Goal: Transaction & Acquisition: Obtain resource

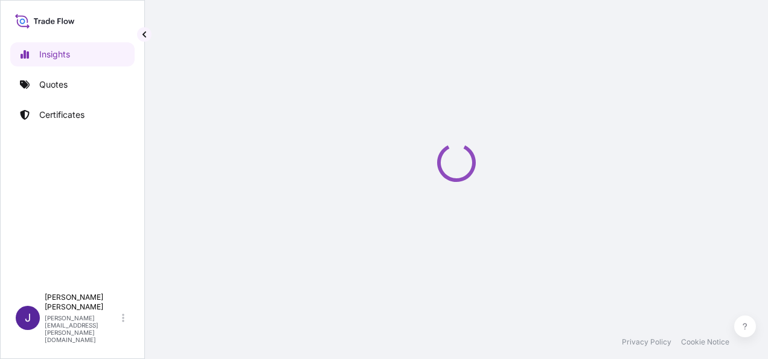
select select "2025"
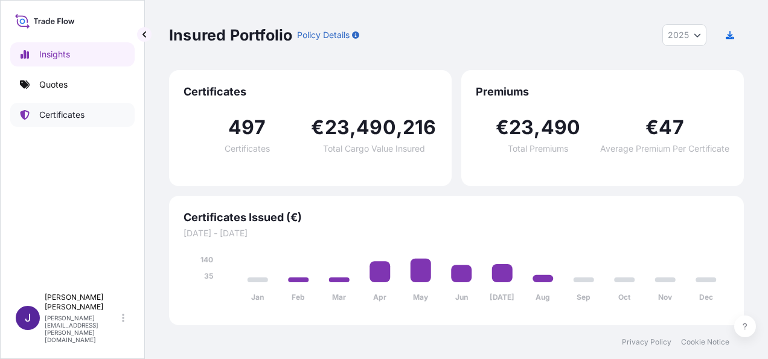
click at [73, 117] on p "Certificates" at bounding box center [61, 115] width 45 height 12
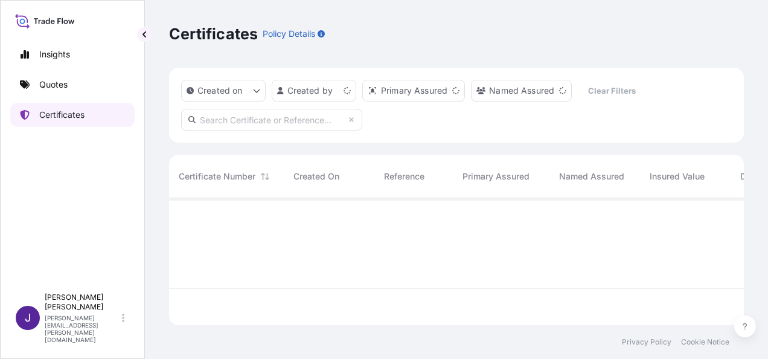
scroll to position [124, 565]
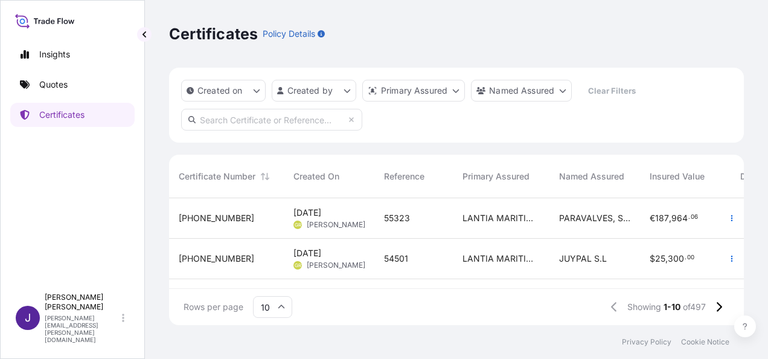
click at [240, 120] on input "text" at bounding box center [271, 120] width 181 height 22
paste input "31519-479"
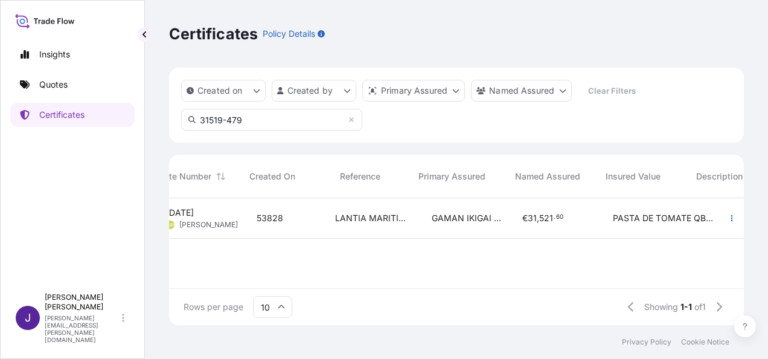
scroll to position [0, 0]
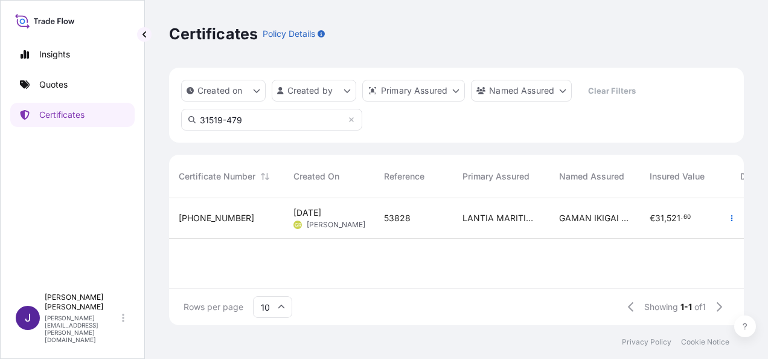
drag, startPoint x: 244, startPoint y: 122, endPoint x: 135, endPoint y: 117, distance: 108.8
click at [135, 117] on div "Insights Quotes Certificates J [PERSON_NAME] [PERSON_NAME][EMAIL_ADDRESS][PERSO…" at bounding box center [384, 179] width 768 height 359
paste input "02"
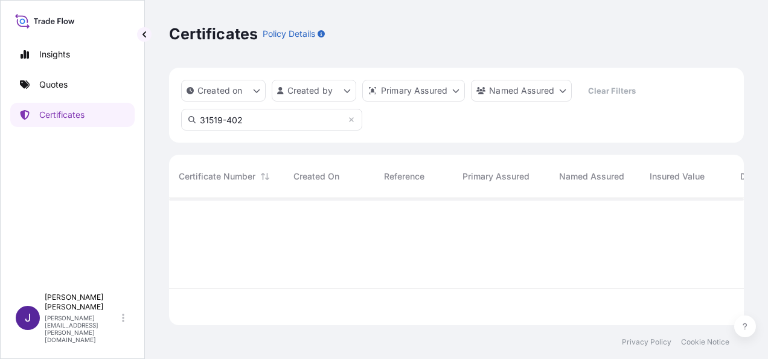
type input "31519-402"
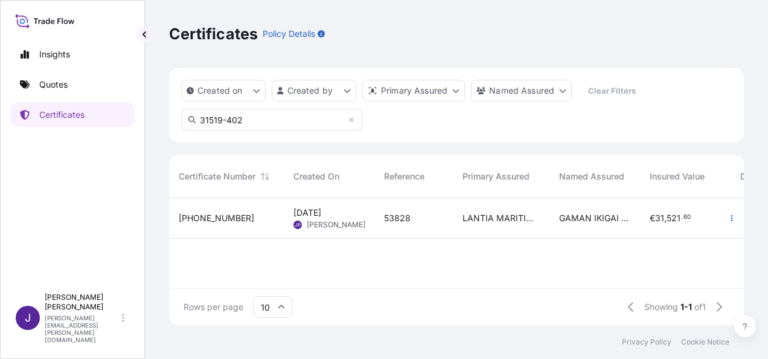
scroll to position [124, 565]
click at [428, 222] on div "53828" at bounding box center [413, 218] width 59 height 12
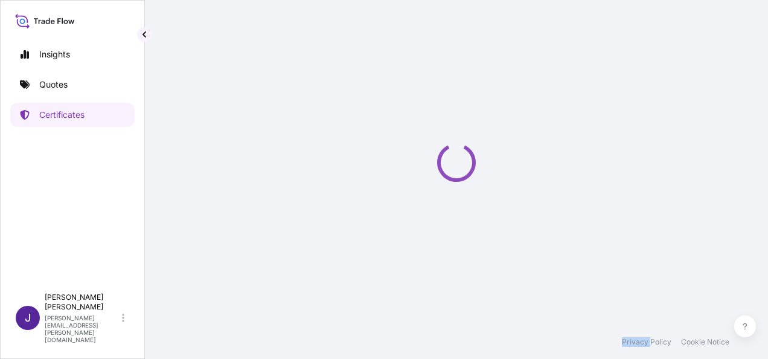
click at [428, 222] on div "Loading" at bounding box center [456, 162] width 575 height 325
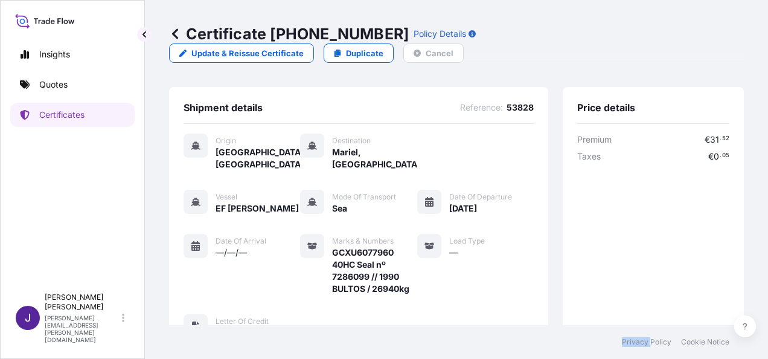
click at [175, 35] on icon at bounding box center [175, 33] width 6 height 10
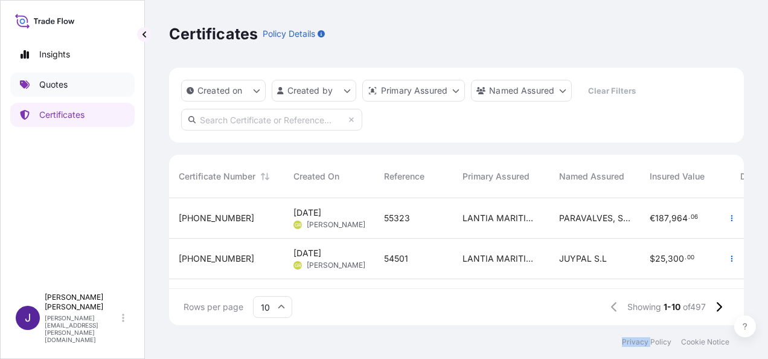
click at [56, 87] on p "Quotes" at bounding box center [53, 85] width 28 height 12
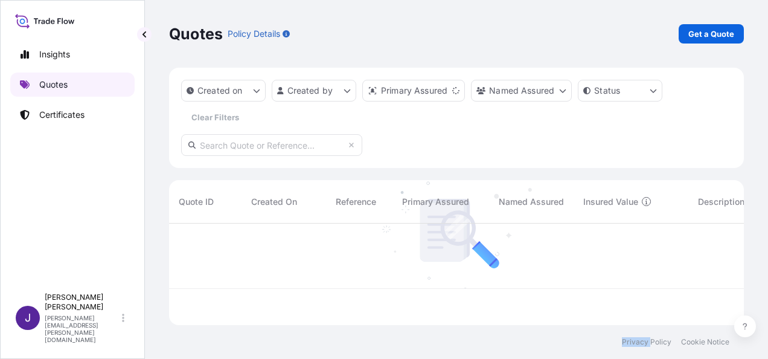
scroll to position [99, 565]
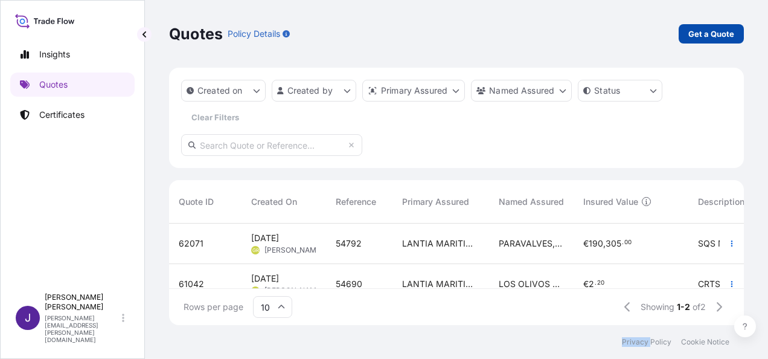
click at [729, 33] on p "Get a Quote" at bounding box center [711, 34] width 46 height 12
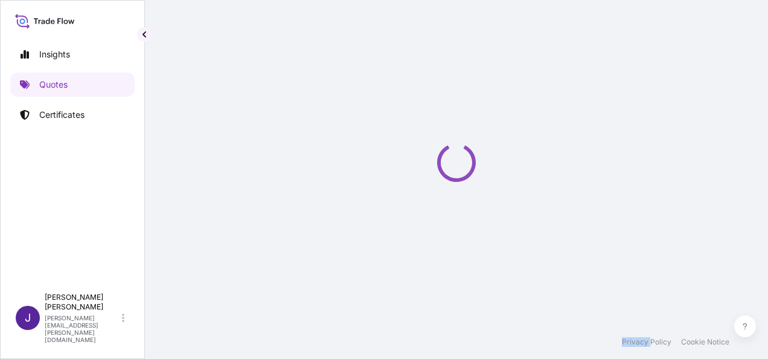
scroll to position [19, 0]
select select "Sea"
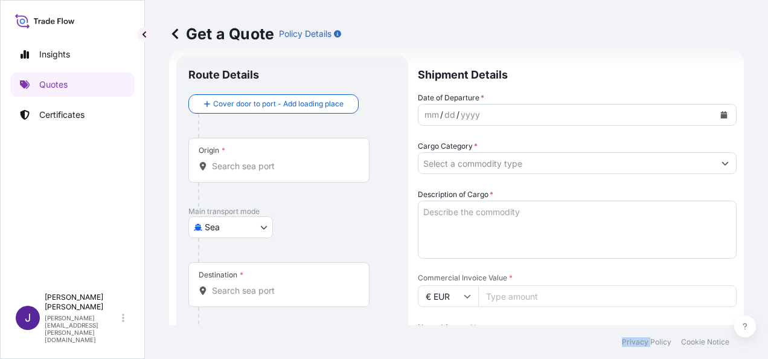
click at [721, 111] on icon "Calendar" at bounding box center [724, 114] width 7 height 7
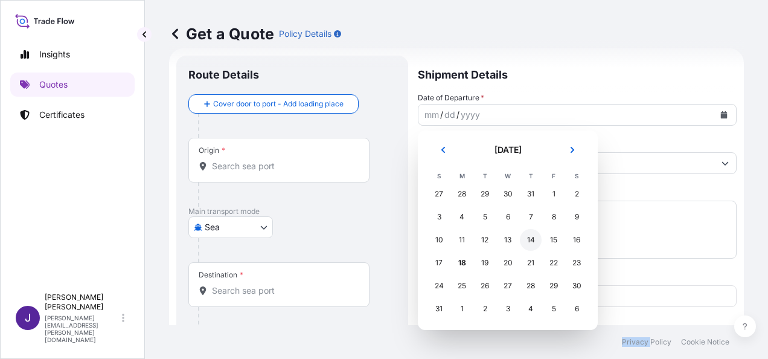
click at [533, 239] on div "14" at bounding box center [531, 240] width 22 height 22
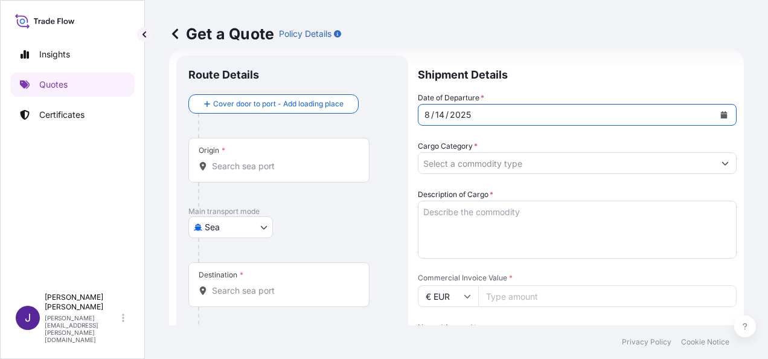
click at [230, 167] on input "Origin *" at bounding box center [283, 166] width 143 height 12
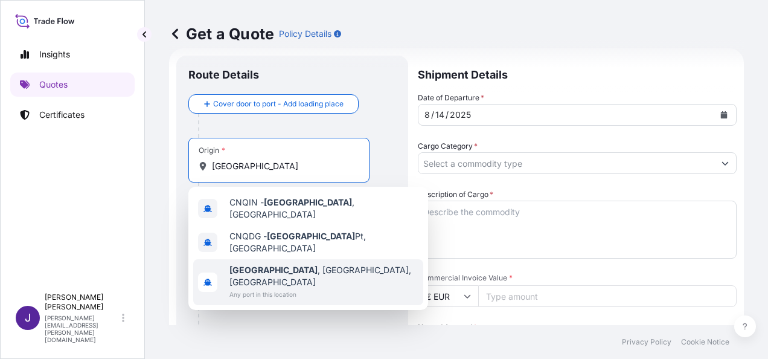
click at [277, 288] on span "Any port in this location" at bounding box center [323, 294] width 189 height 12
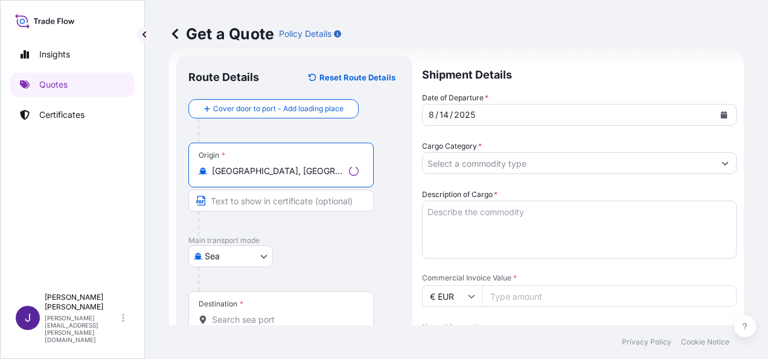
scroll to position [80, 0]
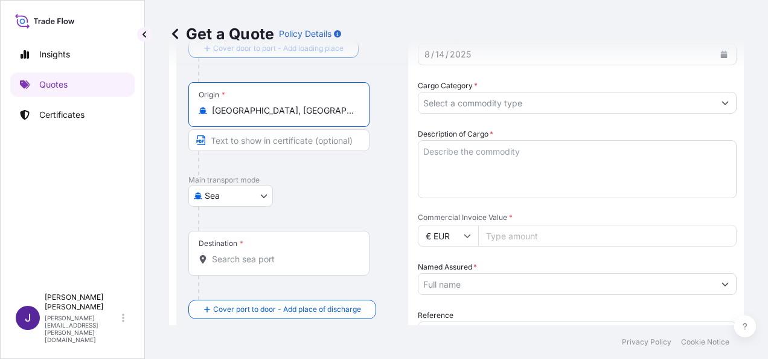
type input "[GEOGRAPHIC_DATA], [GEOGRAPHIC_DATA], [GEOGRAPHIC_DATA]"
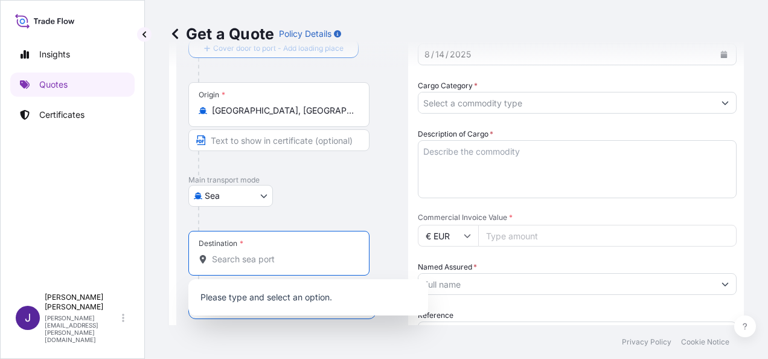
click at [286, 255] on input "Destination *" at bounding box center [283, 259] width 143 height 12
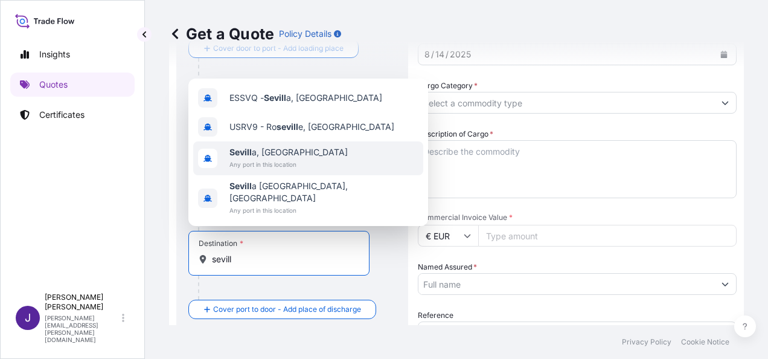
click at [293, 170] on span "Any port in this location" at bounding box center [288, 164] width 118 height 12
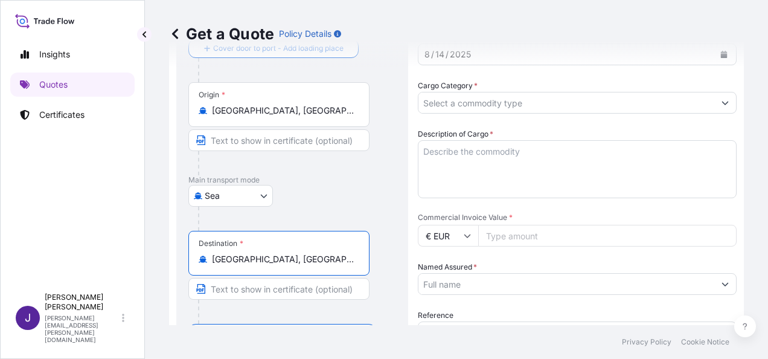
type input "[GEOGRAPHIC_DATA], [GEOGRAPHIC_DATA]"
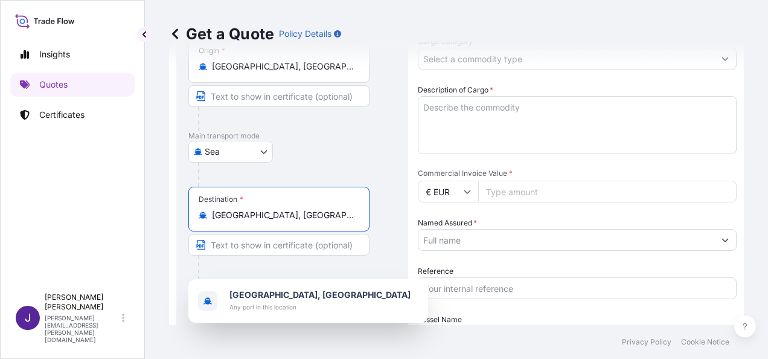
scroll to position [140, 0]
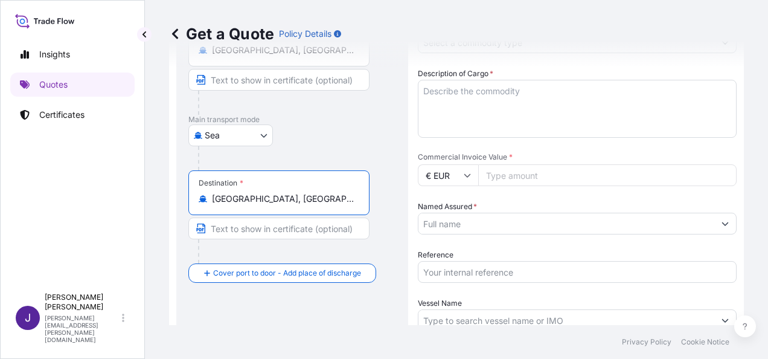
click at [454, 271] on input "Reference" at bounding box center [577, 272] width 319 height 22
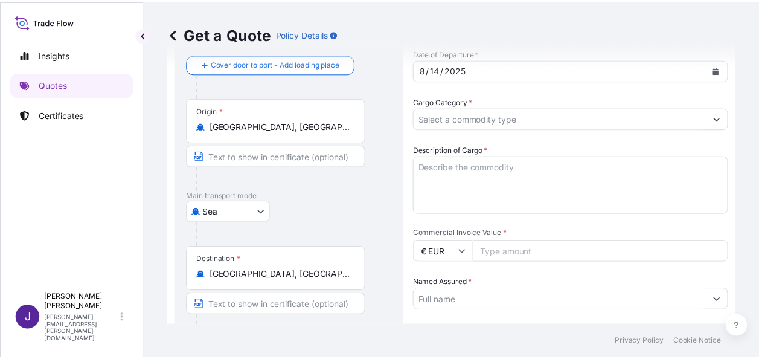
scroll to position [19, 0]
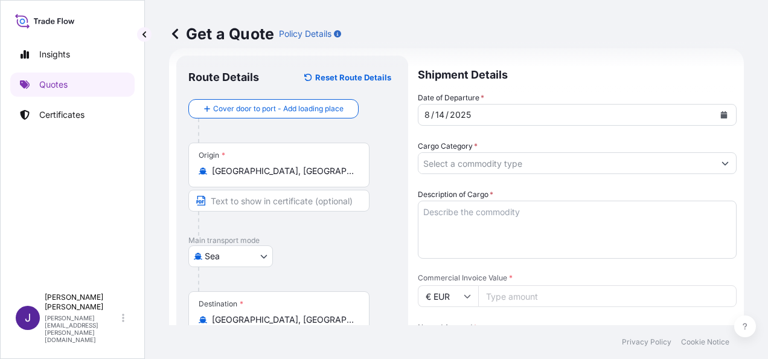
type input "51323"
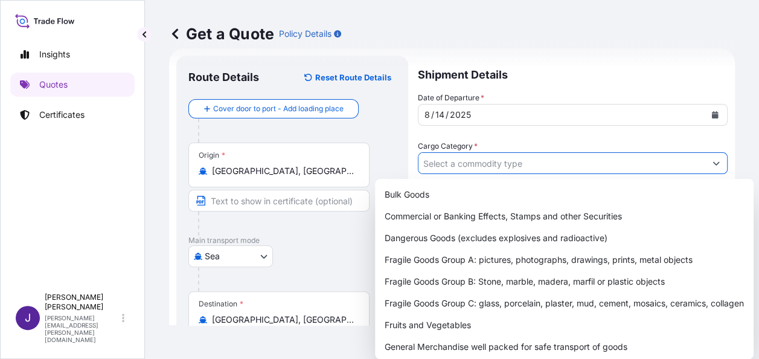
click at [723, 167] on form "Route Details Reset Route Details Cover door to port - Add loading place Place …" at bounding box center [452, 322] width 566 height 549
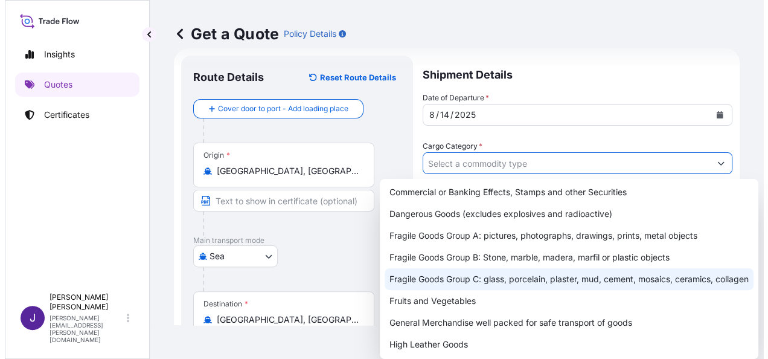
scroll to position [60, 0]
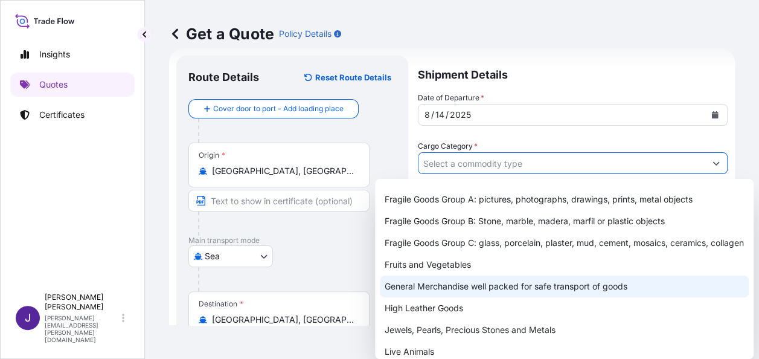
click at [449, 297] on div "General Merchandise well packed for safe transport of goods" at bounding box center [564, 286] width 369 height 22
type input "General Merchandise well packed for safe transport of goods"
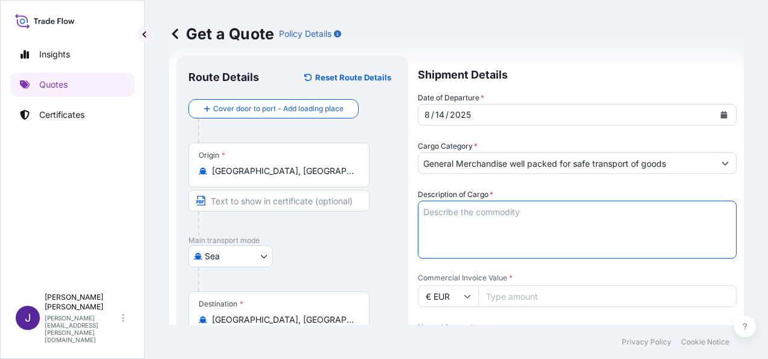
click at [507, 216] on textarea "Description of Cargo *" at bounding box center [577, 229] width 319 height 58
click at [437, 215] on textarea "Description of Cargo *" at bounding box center [577, 229] width 319 height 58
paste textarea "PREFABRICATED ECONEL HOUSE"
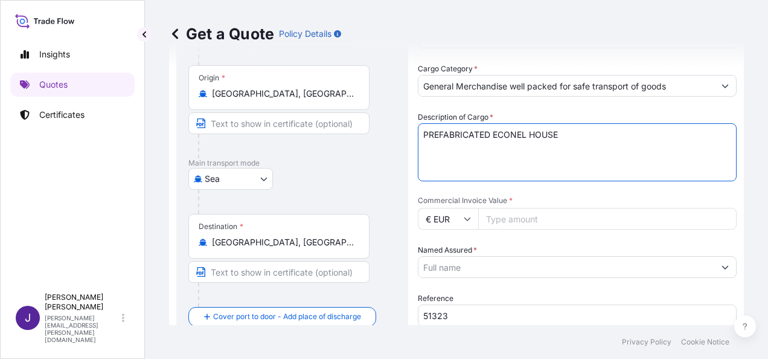
scroll to position [140, 0]
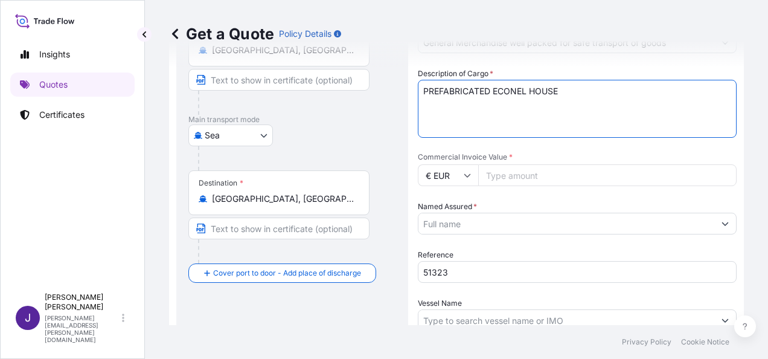
type textarea "PREFABRICATED ECONEL HOUSE"
click at [578, 179] on input "Commercial Invoice Value *" at bounding box center [607, 175] width 258 height 22
type input "97100.30"
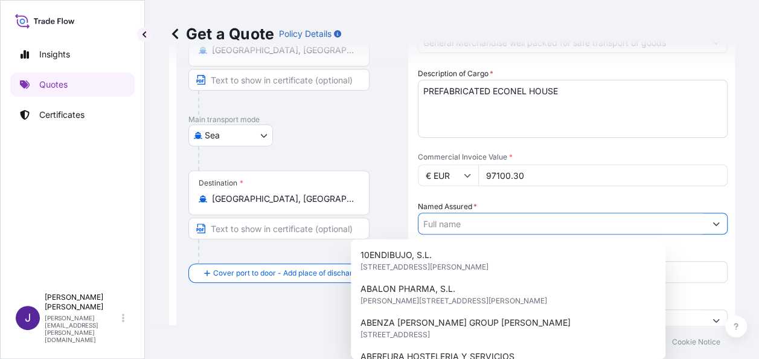
click at [453, 220] on input "Named Assured *" at bounding box center [561, 224] width 287 height 22
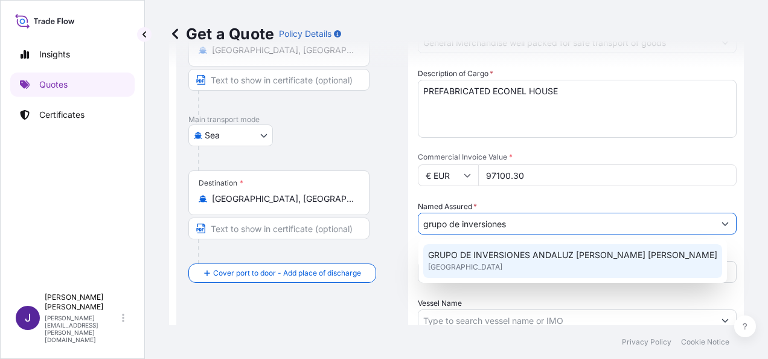
click at [469, 262] on span "[GEOGRAPHIC_DATA]" at bounding box center [465, 267] width 74 height 12
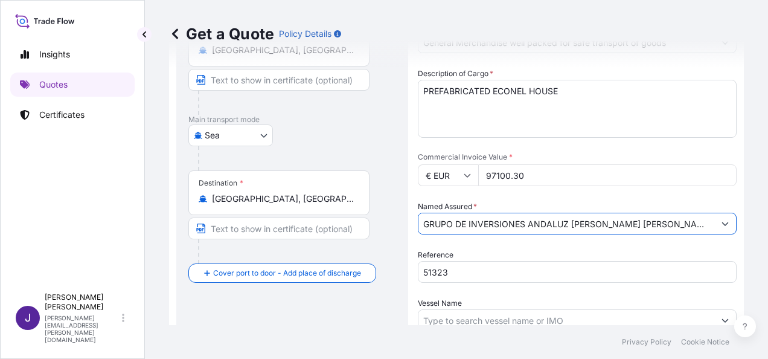
type input "GRUPO DE INVERSIONES ANDALUZ [PERSON_NAME] [PERSON_NAME]"
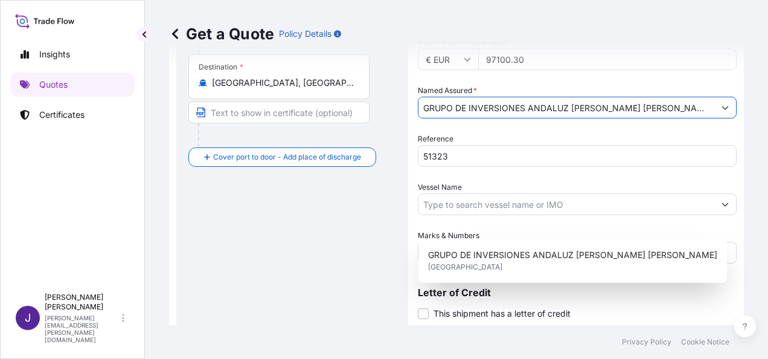
scroll to position [261, 0]
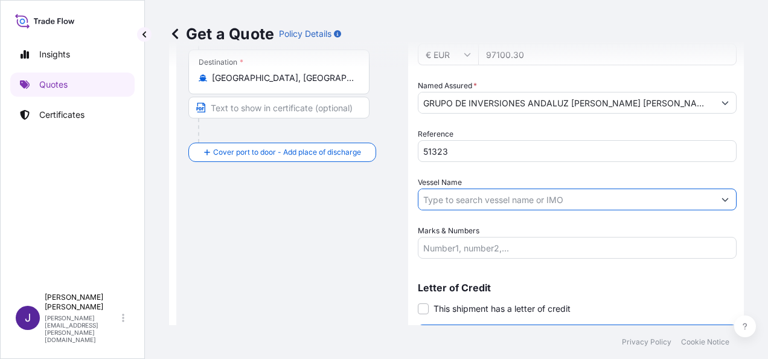
click at [493, 202] on input "Vessel Name" at bounding box center [566, 199] width 296 height 22
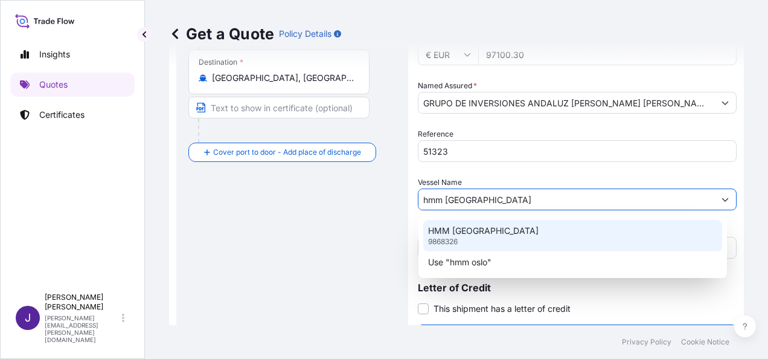
click at [468, 229] on p "HMM [GEOGRAPHIC_DATA]" at bounding box center [483, 231] width 111 height 12
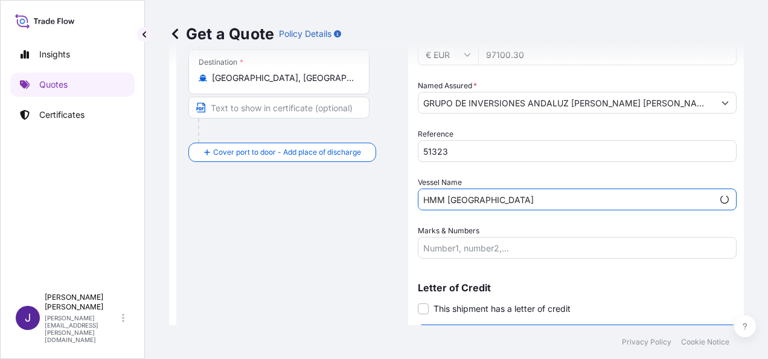
scroll to position [291, 0]
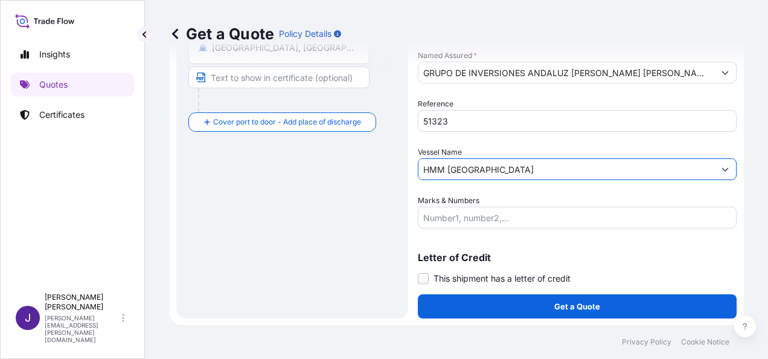
type input "HMM [GEOGRAPHIC_DATA]"
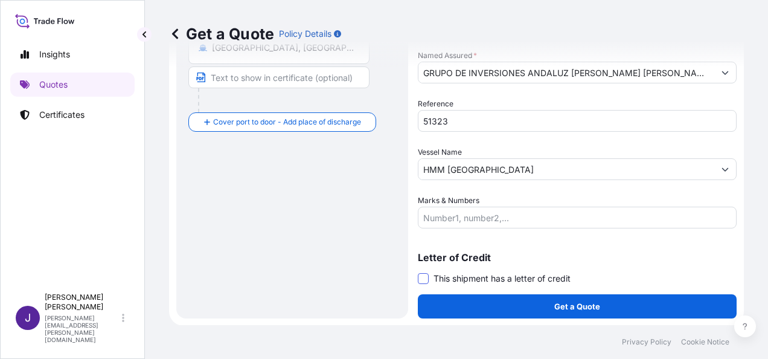
click at [421, 277] on span at bounding box center [423, 278] width 11 height 11
click at [418, 272] on input "This shipment has a letter of credit" at bounding box center [418, 272] width 0 height 0
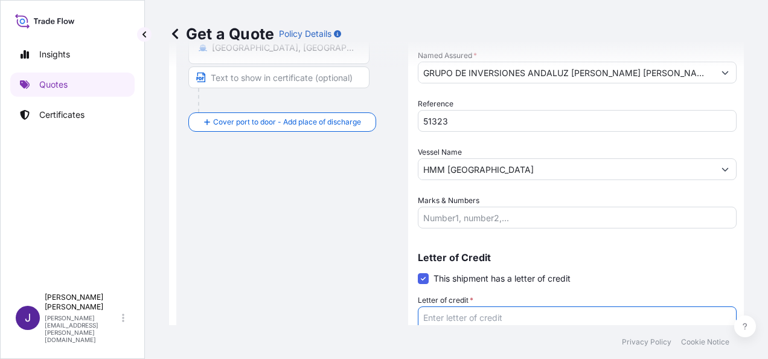
paste textarea "GRUPO DE INVERSIONES ANDALUZ [PERSON_NAME] [PERSON_NAME] [PERSON_NAME][STREET_A…"
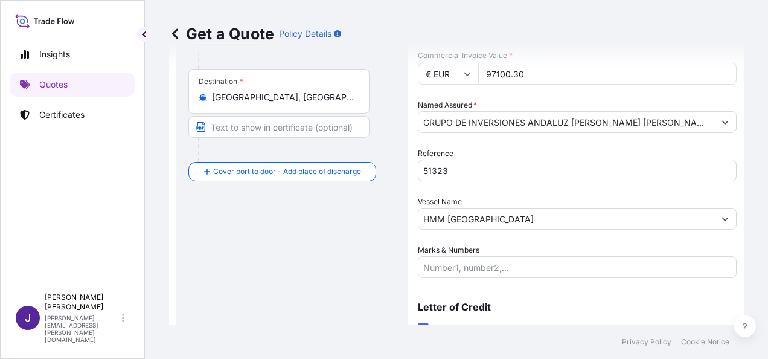
scroll to position [383, 0]
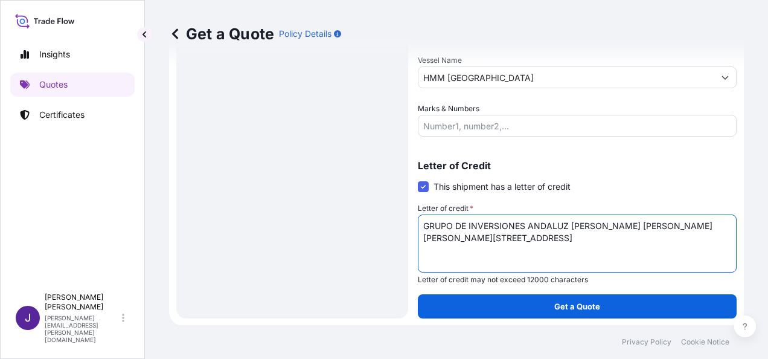
type textarea "GRUPO DE INVERSIONES ANDALUZ [PERSON_NAME] [PERSON_NAME] [PERSON_NAME][STREET_A…"
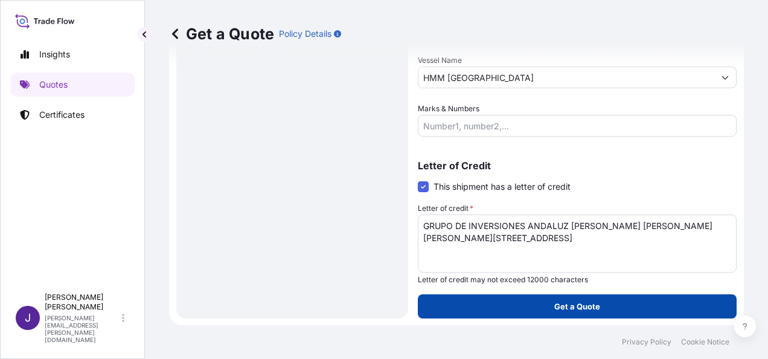
click at [563, 310] on p "Get a Quote" at bounding box center [577, 306] width 46 height 12
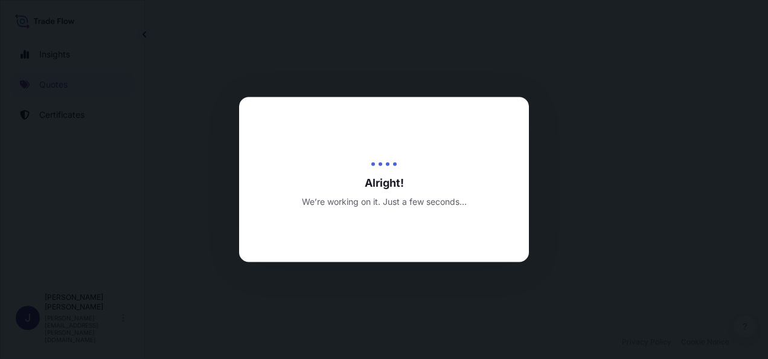
select select "Sea"
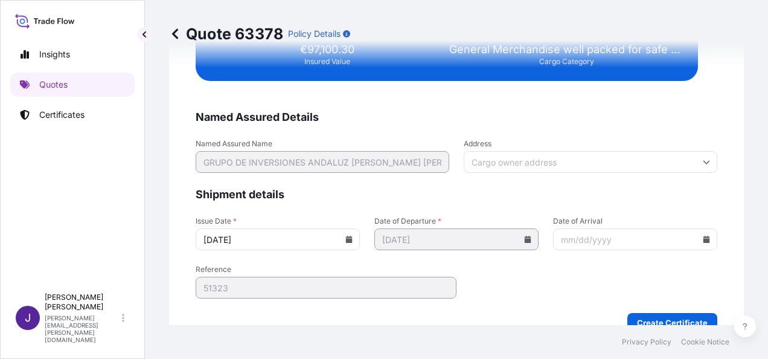
scroll to position [2466, 0]
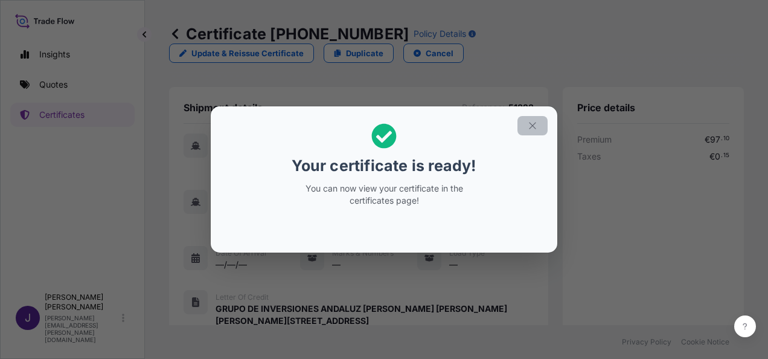
click at [534, 124] on icon "button" at bounding box center [532, 125] width 7 height 7
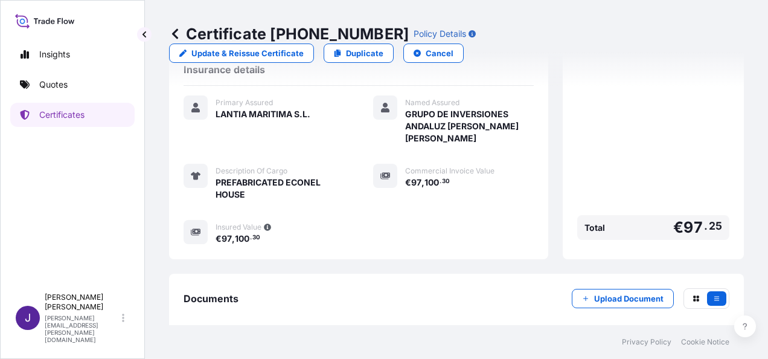
scroll to position [310, 0]
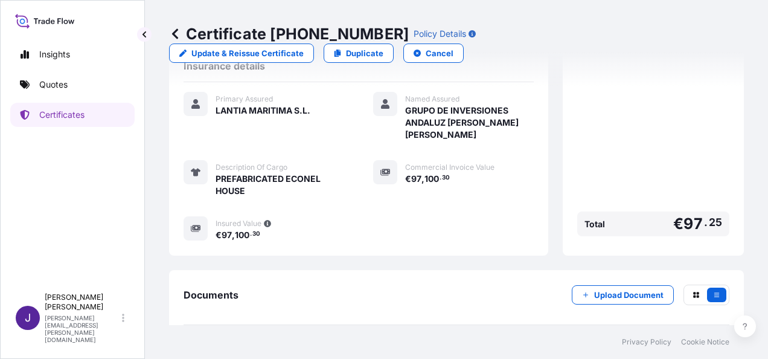
click at [691, 347] on div "[DATE]" at bounding box center [705, 353] width 28 height 12
click at [55, 85] on p "Quotes" at bounding box center [53, 85] width 28 height 12
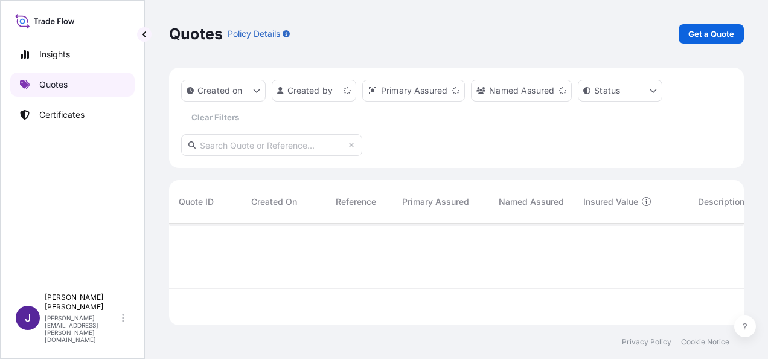
scroll to position [99, 565]
click at [717, 30] on p "Get a Quote" at bounding box center [711, 34] width 46 height 12
select select "Sea"
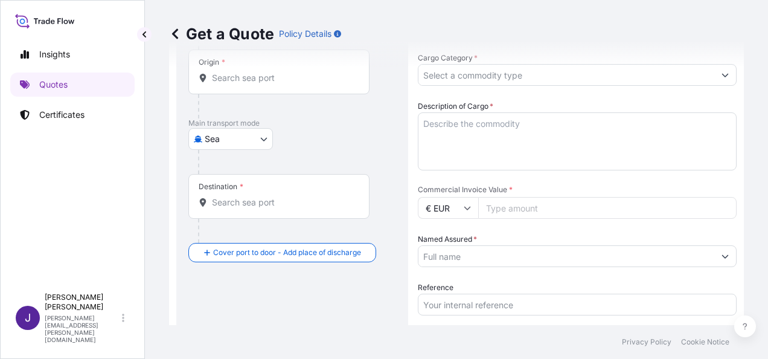
scroll to position [200, 0]
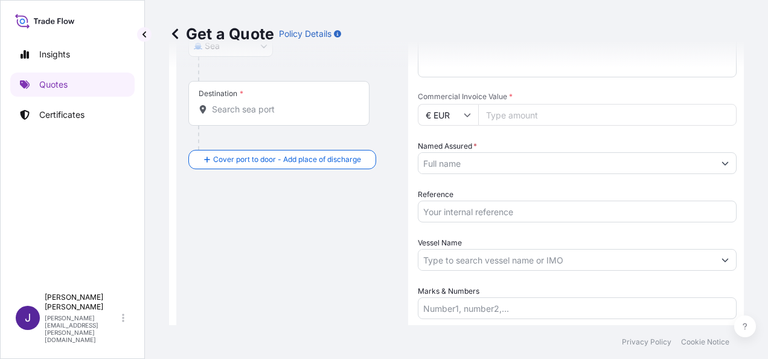
click at [463, 209] on input "Reference" at bounding box center [577, 211] width 319 height 22
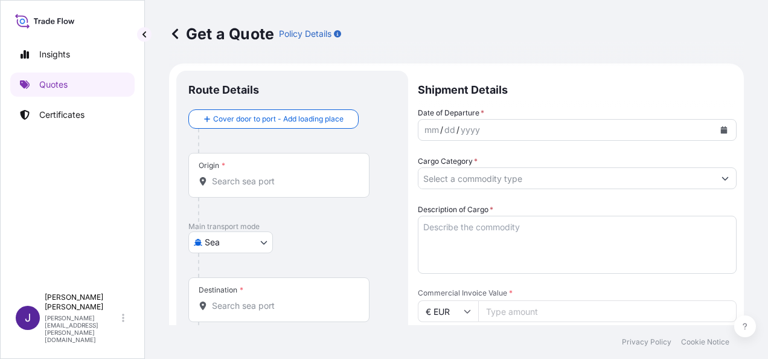
scroll to position [0, 0]
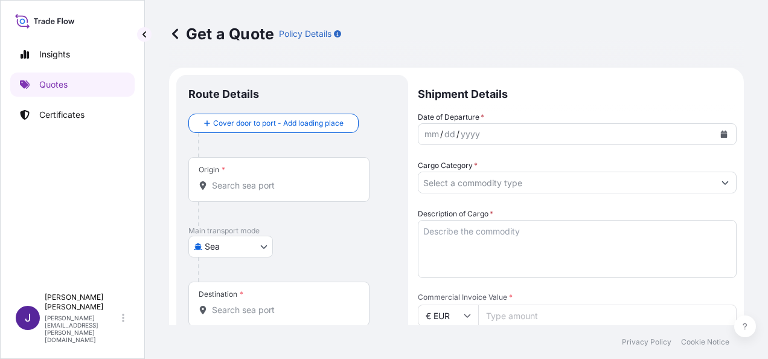
type input "54303"
click at [284, 195] on div "Origin *" at bounding box center [278, 179] width 181 height 45
click at [284, 191] on input "Origin *" at bounding box center [283, 185] width 143 height 12
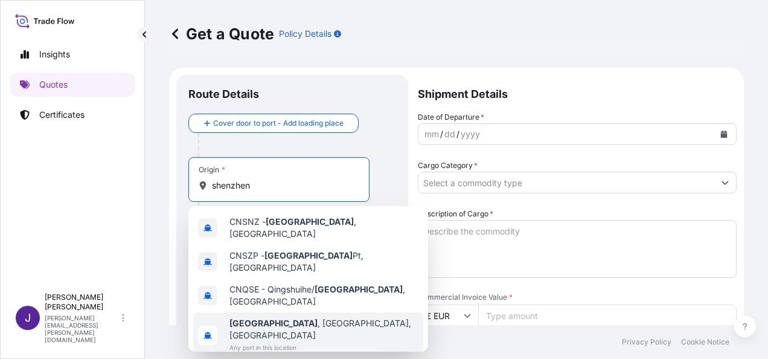
click at [313, 341] on span "Any port in this location" at bounding box center [323, 347] width 189 height 12
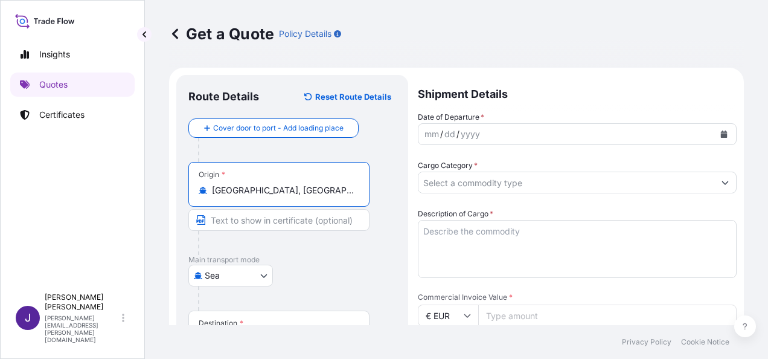
type input "[GEOGRAPHIC_DATA], [GEOGRAPHIC_DATA], [GEOGRAPHIC_DATA]"
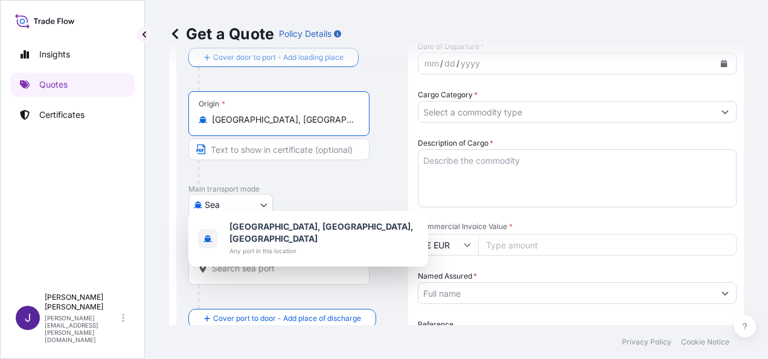
scroll to position [242, 0]
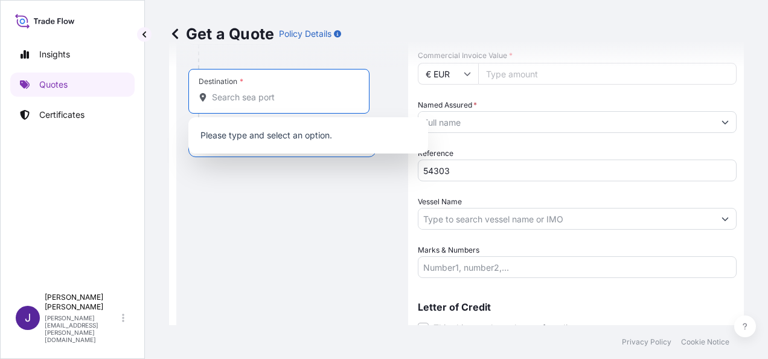
drag, startPoint x: 237, startPoint y: 101, endPoint x: 236, endPoint y: 113, distance: 11.6
click at [237, 101] on input "Destination *" at bounding box center [283, 97] width 143 height 12
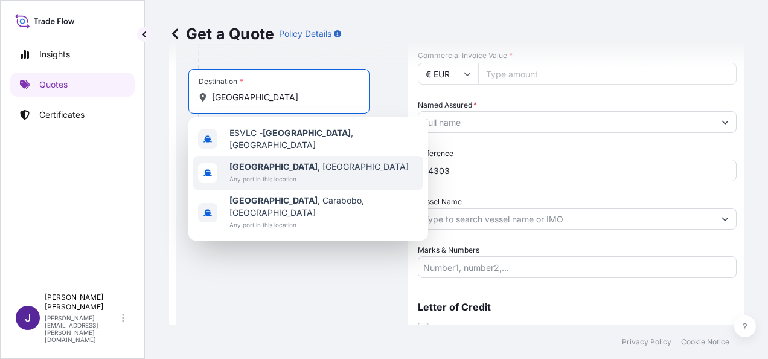
click at [267, 165] on span "[GEOGRAPHIC_DATA] , [GEOGRAPHIC_DATA]" at bounding box center [318, 167] width 179 height 12
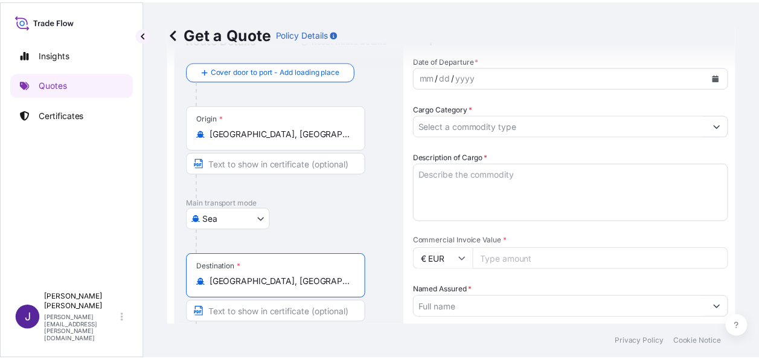
scroll to position [60, 0]
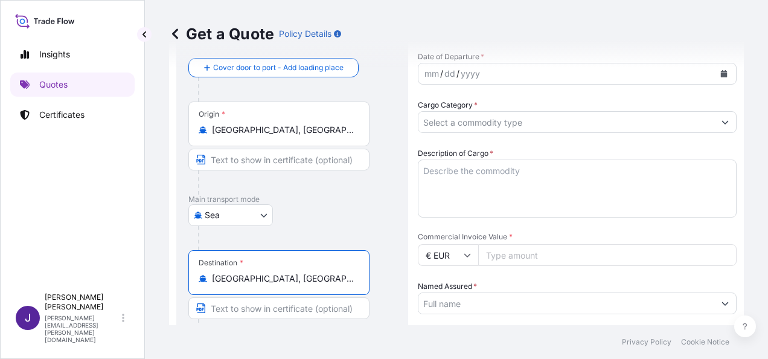
type input "[GEOGRAPHIC_DATA], [GEOGRAPHIC_DATA]"
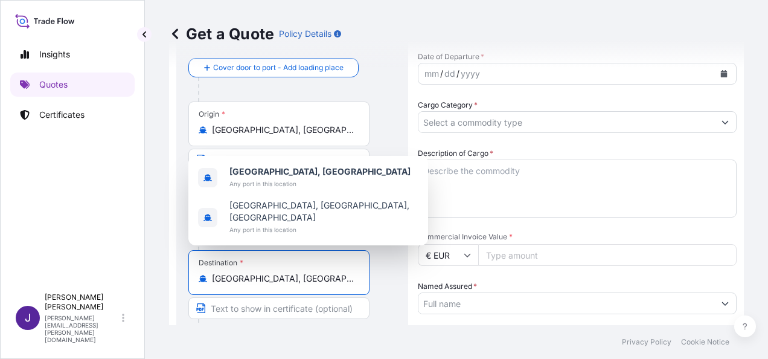
click at [721, 75] on icon "Calendar" at bounding box center [724, 73] width 7 height 7
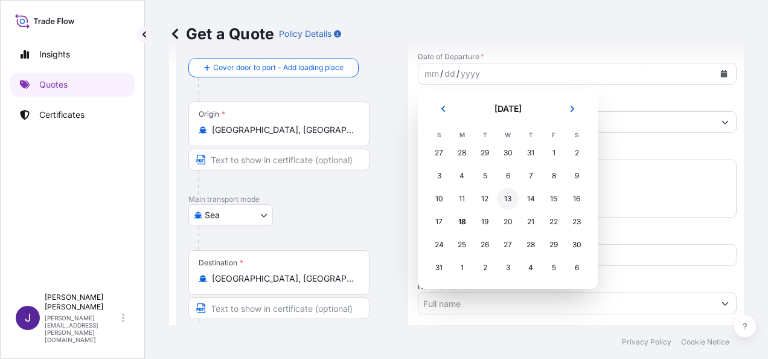
click at [510, 197] on div "13" at bounding box center [508, 199] width 22 height 22
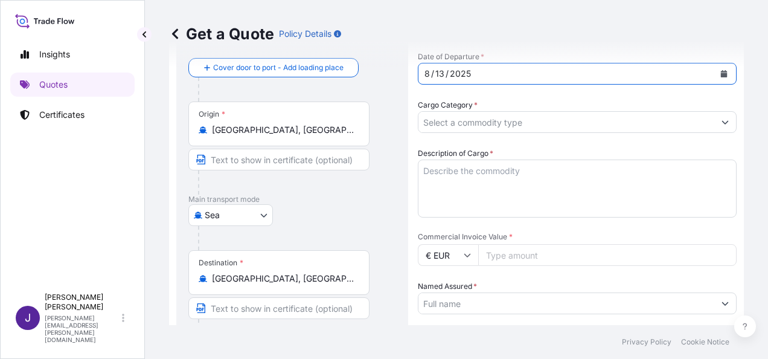
click at [530, 122] on input "Cargo Category *" at bounding box center [566, 122] width 296 height 22
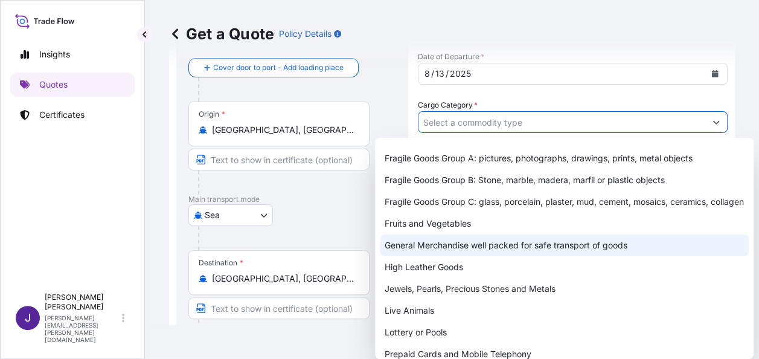
click at [481, 256] on div "General Merchandise well packed for safe transport of goods" at bounding box center [564, 245] width 369 height 22
type input "General Merchandise well packed for safe transport of goods"
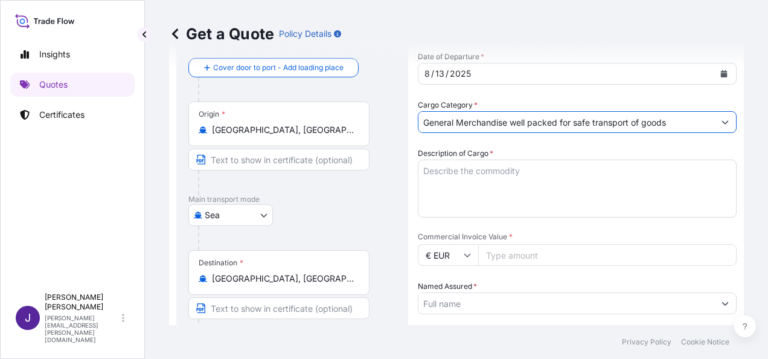
click at [502, 181] on textarea "Description of Cargo *" at bounding box center [577, 188] width 319 height 58
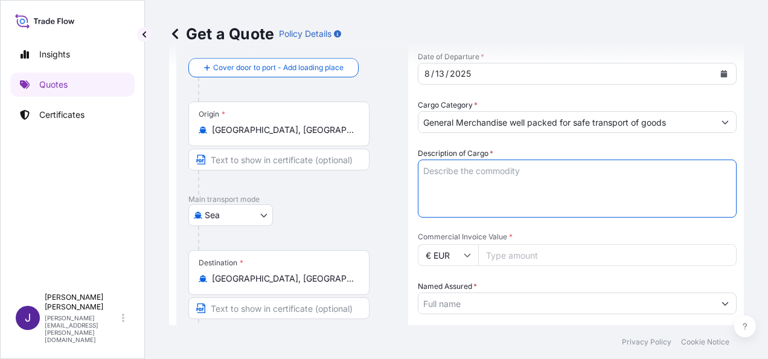
click at [510, 173] on textarea "Description of Cargo *" at bounding box center [577, 188] width 319 height 58
paste textarea "LAMP HOLDER"
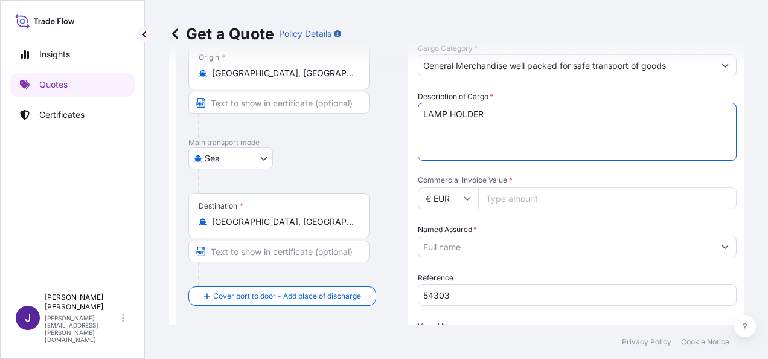
scroll to position [181, 0]
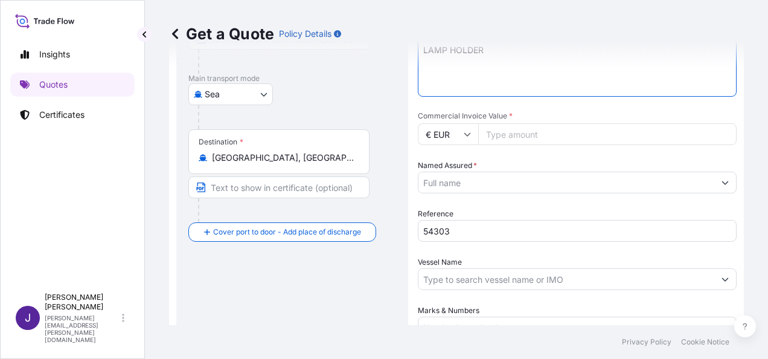
type textarea "LAMP HOLDER"
click at [496, 134] on input "Commercial Invoice Value *" at bounding box center [607, 134] width 258 height 22
type input "10929.90"
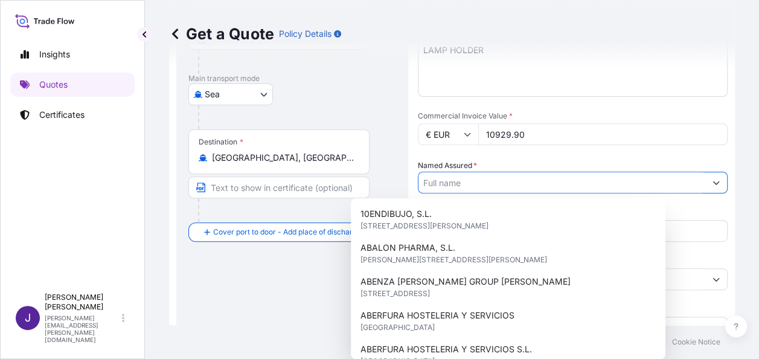
click at [504, 178] on input "Named Assured *" at bounding box center [561, 182] width 287 height 22
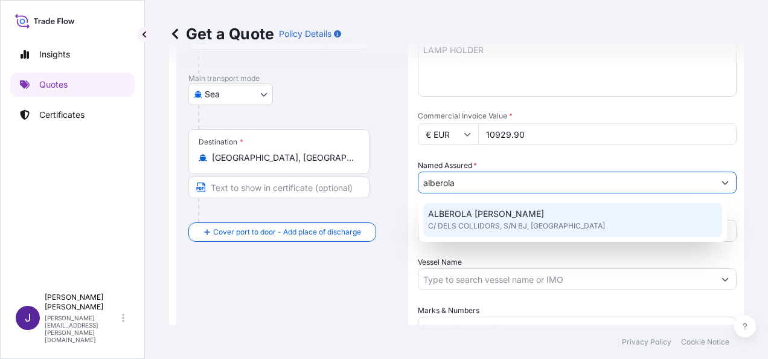
click at [508, 219] on span "ALBEROLA [PERSON_NAME]" at bounding box center [486, 214] width 116 height 12
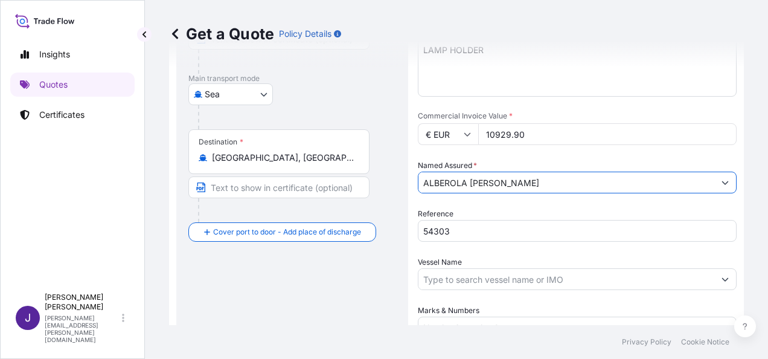
type input "ALBEROLA [PERSON_NAME]"
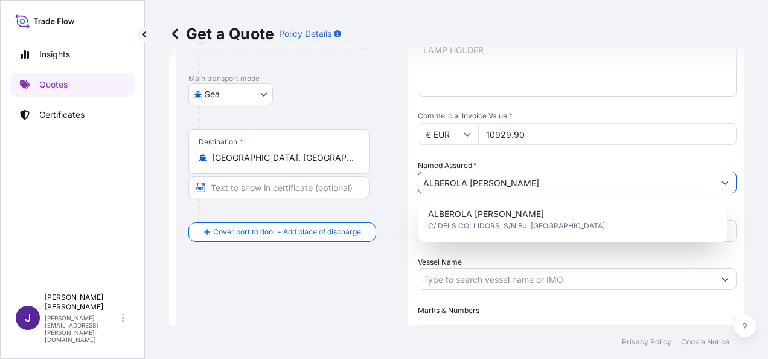
click at [456, 280] on input "Vessel Name" at bounding box center [566, 279] width 296 height 22
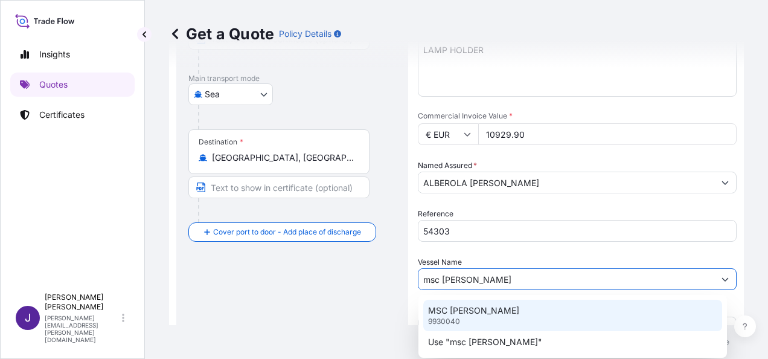
click at [519, 313] on p "MSC [PERSON_NAME]" at bounding box center [473, 310] width 91 height 12
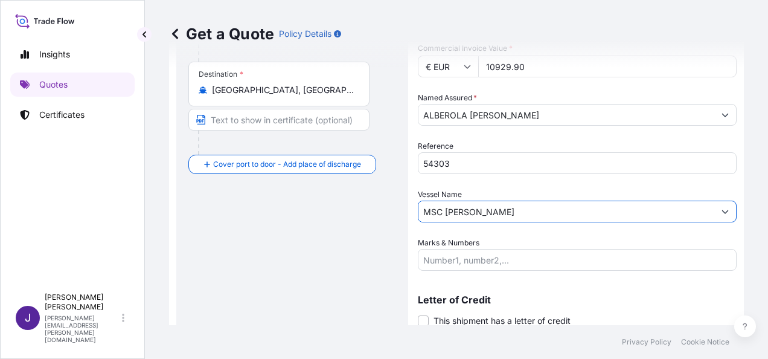
scroll to position [291, 0]
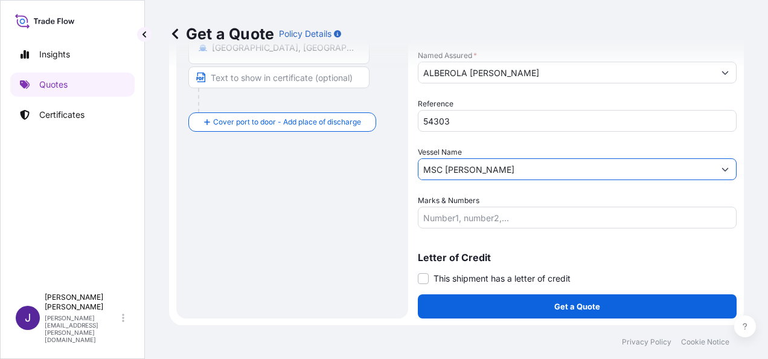
type input "MSC [PERSON_NAME]"
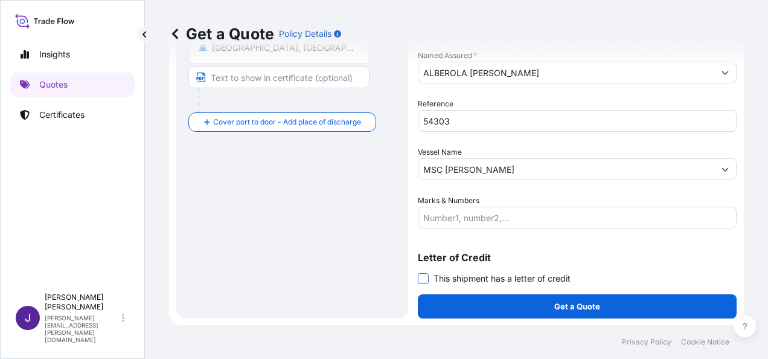
click at [425, 278] on span at bounding box center [423, 278] width 11 height 11
click at [418, 272] on input "This shipment has a letter of credit" at bounding box center [418, 272] width 0 height 0
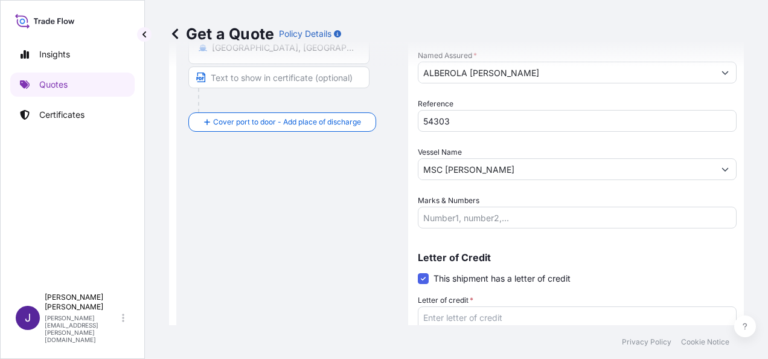
click at [444, 319] on textarea "Letter of credit *" at bounding box center [577, 335] width 319 height 58
paste textarea "ALBEROLA [PERSON_NAME] CL/DELS COLLIDORS, S/N - BJ"
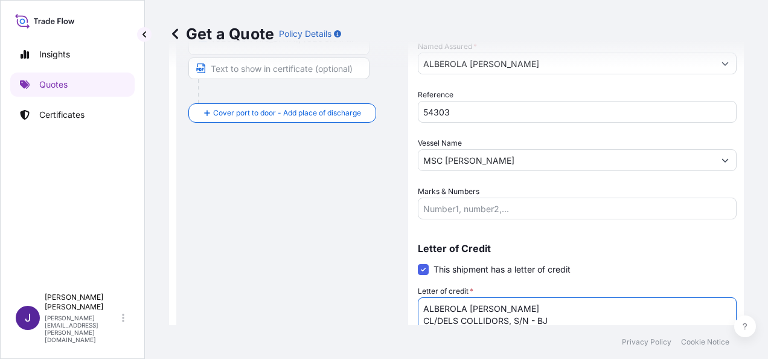
scroll to position [383, 0]
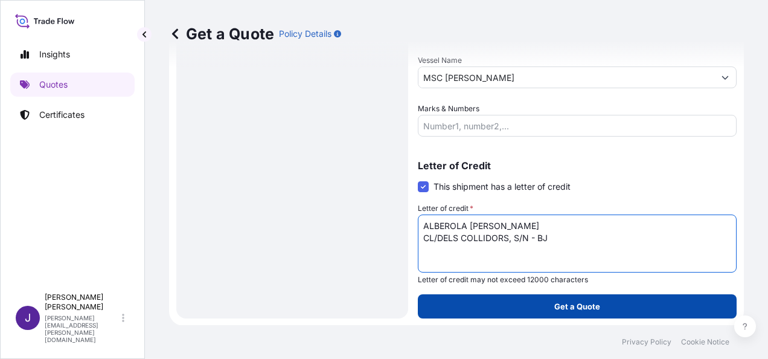
type textarea "ALBEROLA [PERSON_NAME] CL/DELS COLLIDORS, S/N - BJ"
click at [600, 302] on button "Get a Quote" at bounding box center [577, 306] width 319 height 24
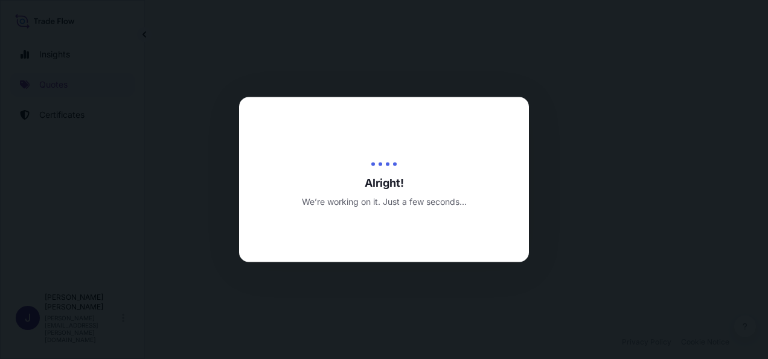
select select "Sea"
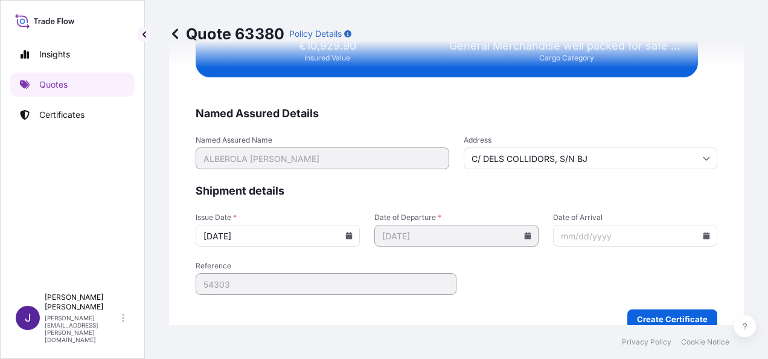
scroll to position [2466, 0]
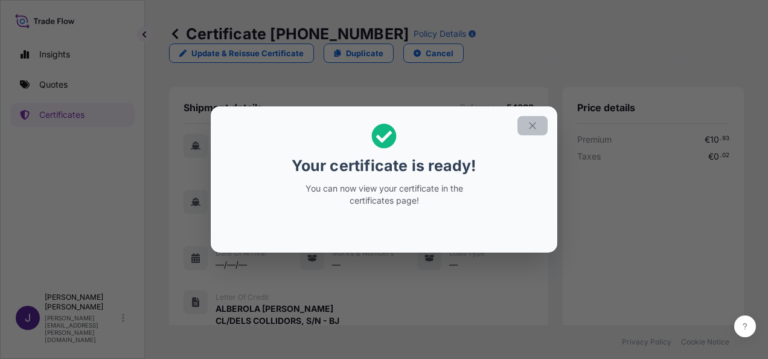
click at [533, 122] on icon "button" at bounding box center [532, 125] width 11 height 11
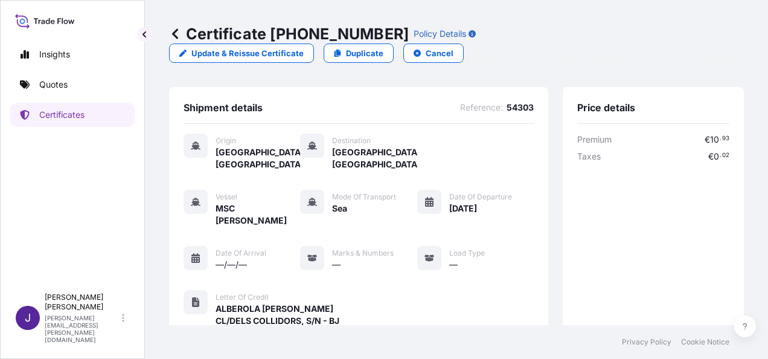
scroll to position [298, 0]
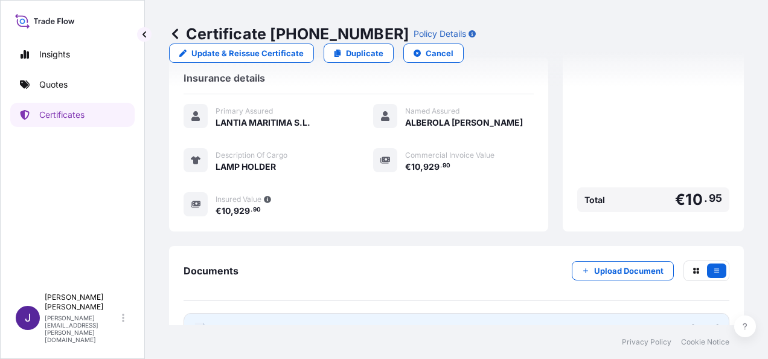
click at [382, 313] on link "PDF Certificate [DATE]" at bounding box center [457, 328] width 546 height 31
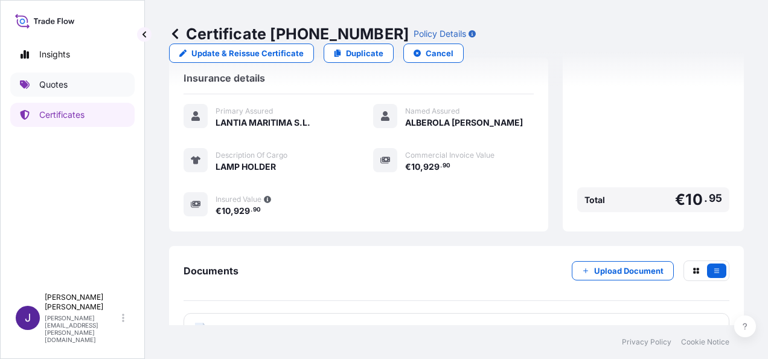
click at [47, 84] on p "Quotes" at bounding box center [53, 85] width 28 height 12
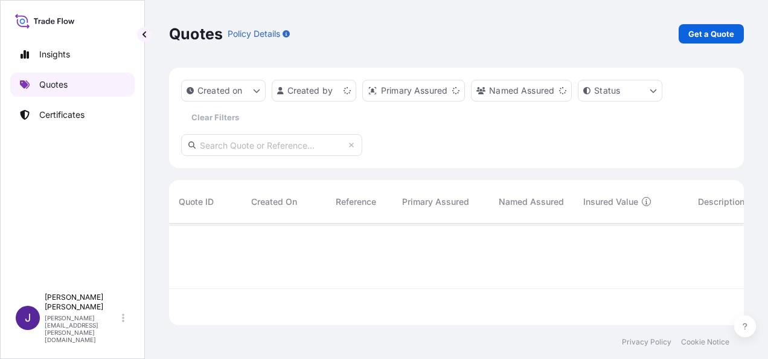
scroll to position [99, 565]
click at [722, 32] on p "Get a Quote" at bounding box center [711, 34] width 46 height 12
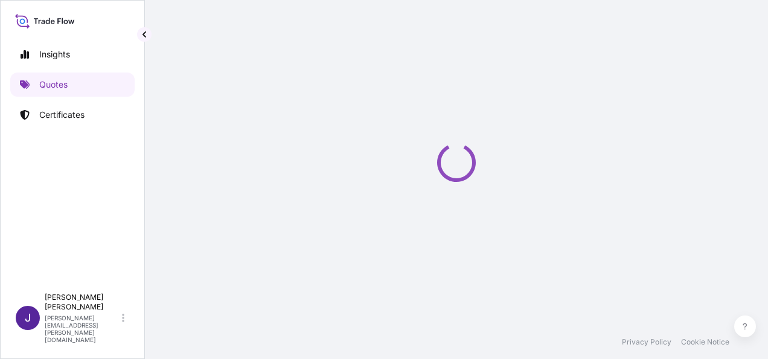
scroll to position [19, 0]
select select "Sea"
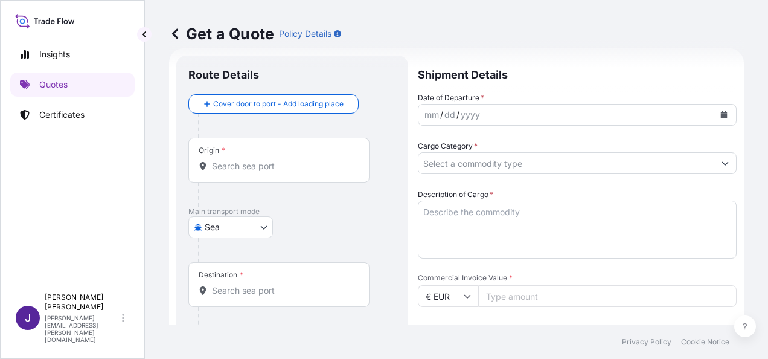
click at [266, 165] on input "Origin *" at bounding box center [283, 166] width 143 height 12
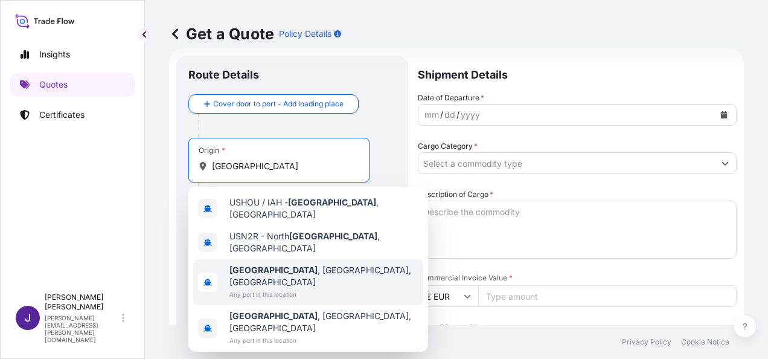
click at [258, 288] on span "Any port in this location" at bounding box center [323, 294] width 189 height 12
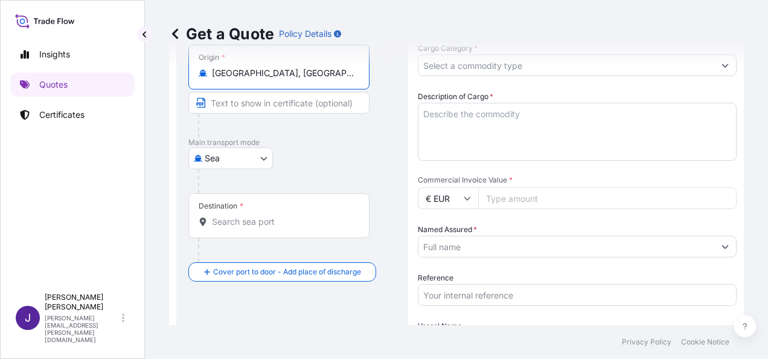
scroll to position [140, 0]
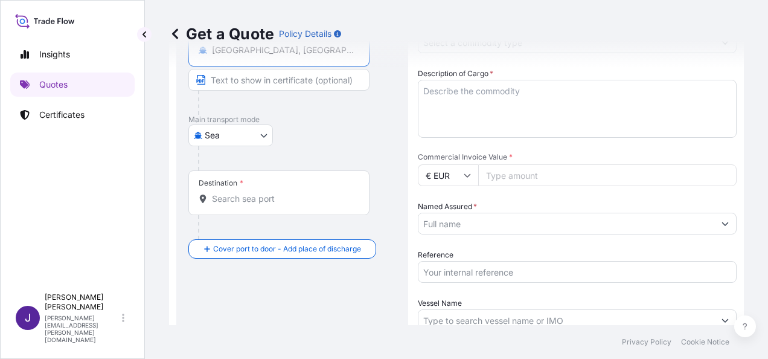
type input "[GEOGRAPHIC_DATA], [GEOGRAPHIC_DATA], [GEOGRAPHIC_DATA]"
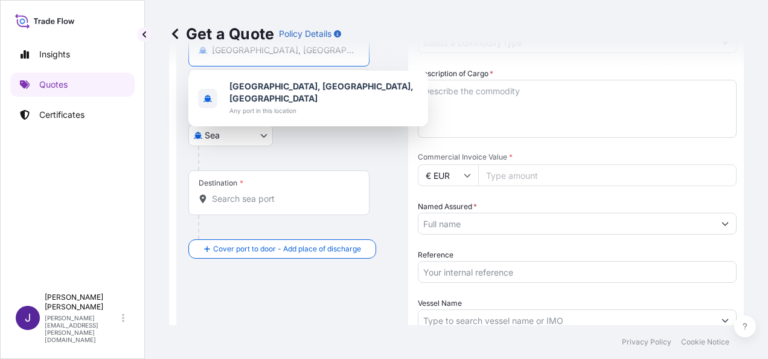
drag, startPoint x: 262, startPoint y: 200, endPoint x: 256, endPoint y: 204, distance: 6.8
click at [261, 202] on input "Destination *" at bounding box center [283, 199] width 143 height 12
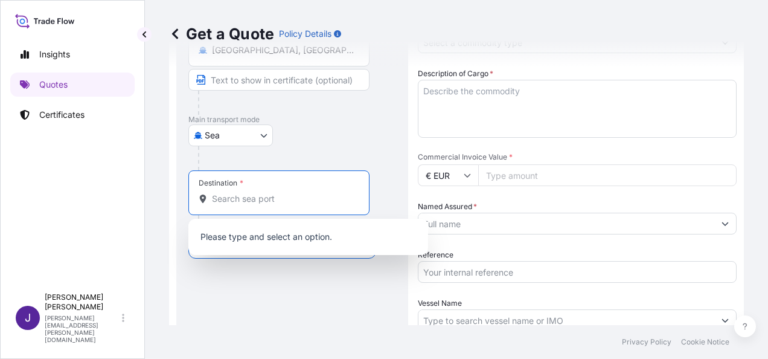
type input "u"
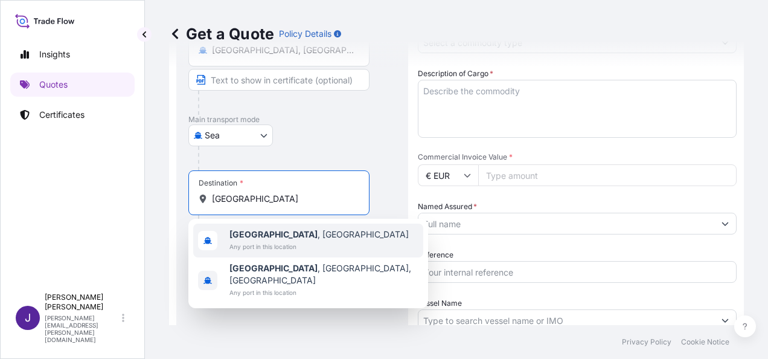
click at [268, 236] on span "[GEOGRAPHIC_DATA] , [GEOGRAPHIC_DATA]" at bounding box center [318, 234] width 179 height 12
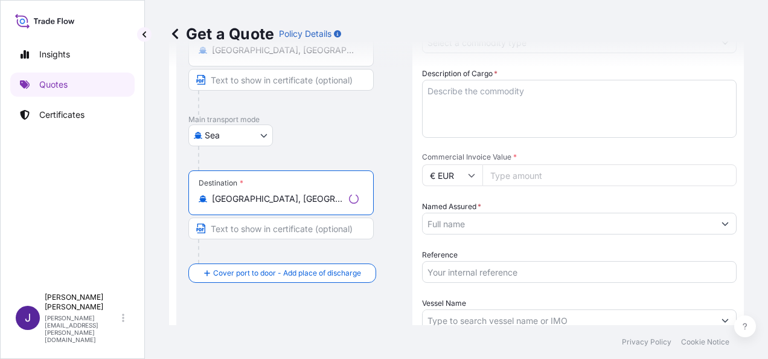
type input "[GEOGRAPHIC_DATA], [GEOGRAPHIC_DATA]"
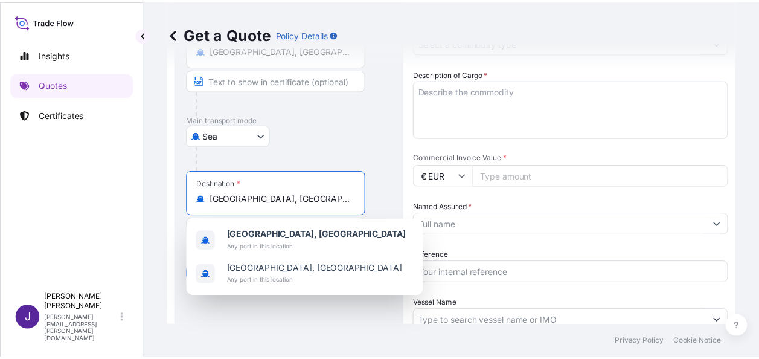
scroll to position [0, 0]
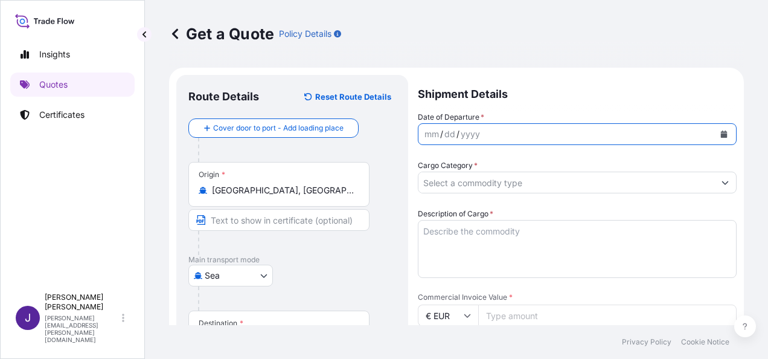
click at [721, 136] on icon "Calendar" at bounding box center [724, 133] width 7 height 7
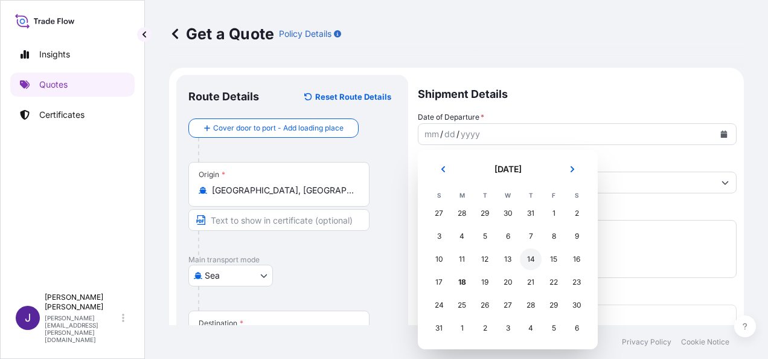
click at [530, 260] on div "14" at bounding box center [531, 259] width 22 height 22
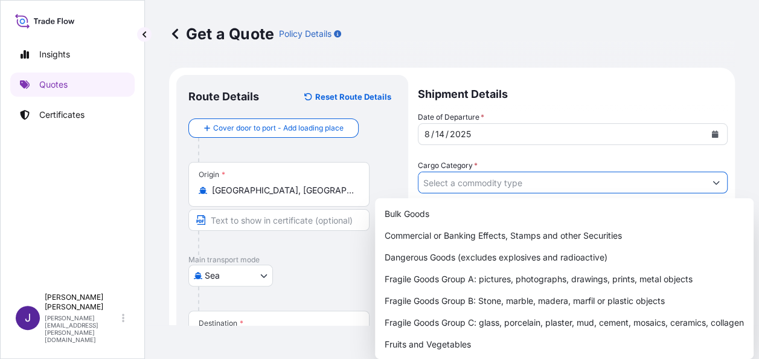
click at [529, 185] on input "Cargo Category *" at bounding box center [561, 182] width 287 height 22
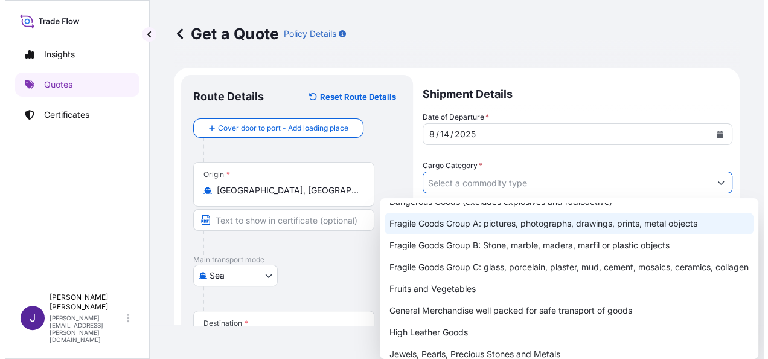
scroll to position [150, 0]
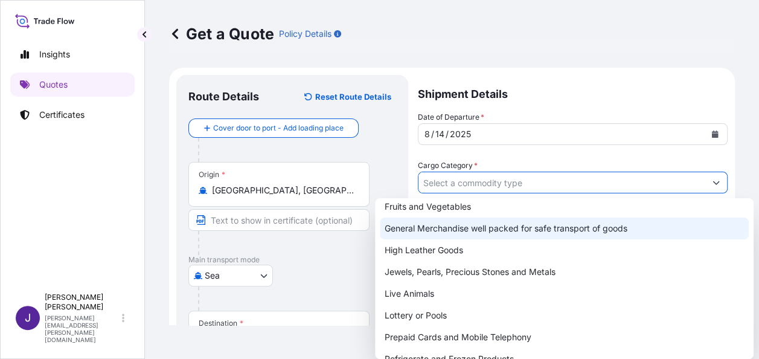
click at [424, 231] on div "General Merchandise well packed for safe transport of goods" at bounding box center [564, 228] width 369 height 22
type input "General Merchandise well packed for safe transport of goods"
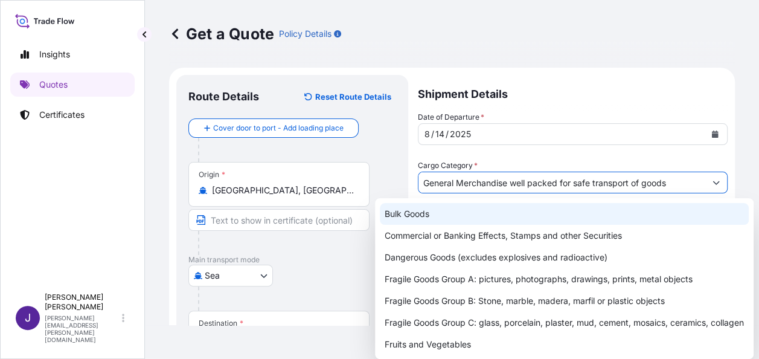
click at [569, 50] on div "Get a Quote Policy Details" at bounding box center [452, 34] width 566 height 68
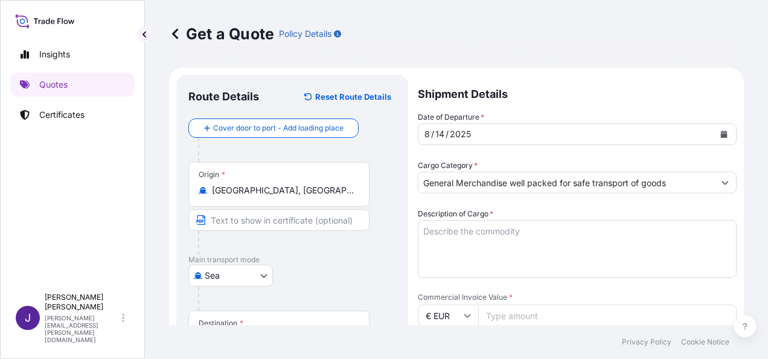
click at [476, 236] on textarea "Description of Cargo *" at bounding box center [577, 249] width 319 height 58
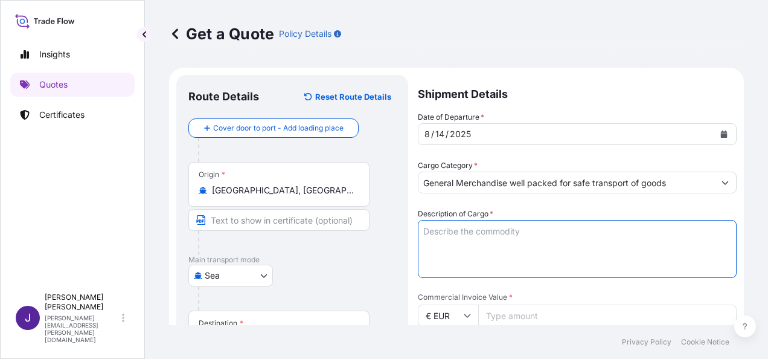
paste textarea "00000000778 OFF THE SHELF 5002-001"
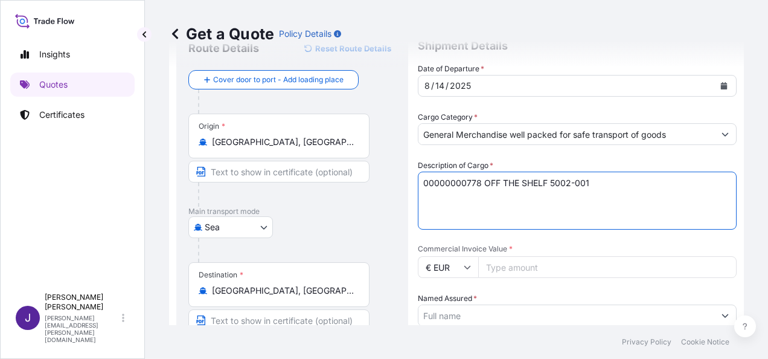
scroll to position [181, 0]
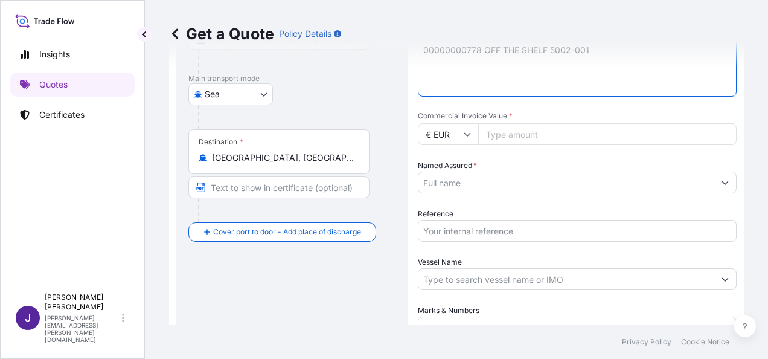
type textarea "00000000778 OFF THE SHELF 5002-001"
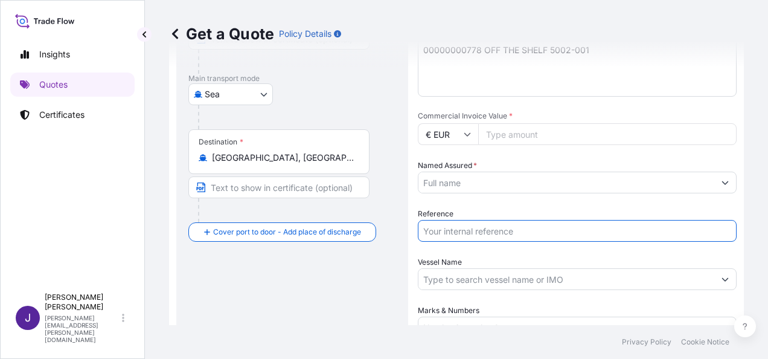
click at [463, 232] on input "Reference" at bounding box center [577, 231] width 319 height 22
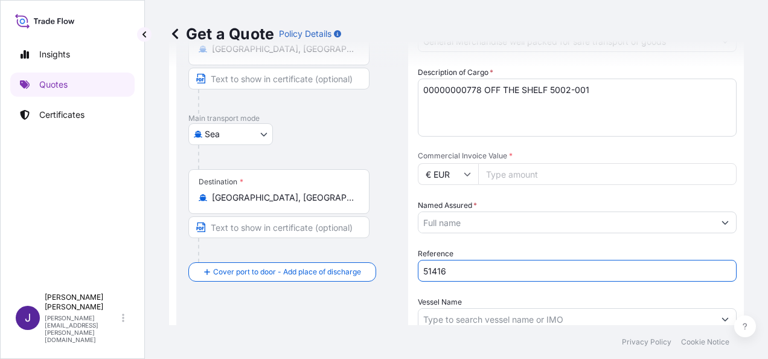
scroll to position [121, 0]
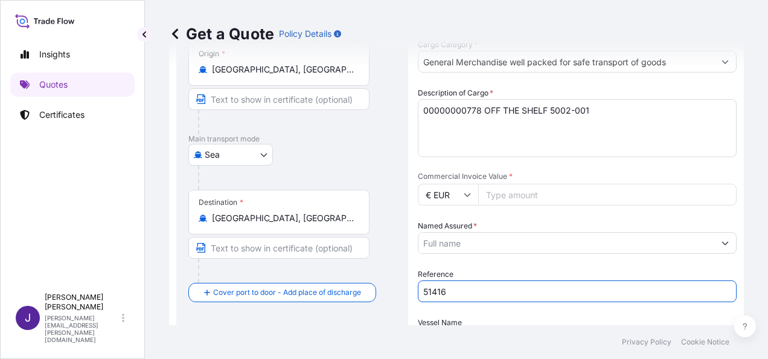
type input "51416"
click at [511, 193] on input "Commercial Invoice Value *" at bounding box center [607, 195] width 258 height 22
type input "34343.46"
click at [598, 243] on input "Named Assured *" at bounding box center [566, 243] width 296 height 22
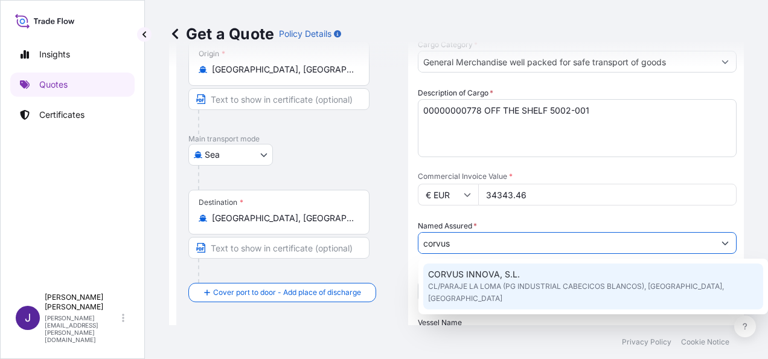
click at [481, 277] on span "CORVUS INNOVA, S.L." at bounding box center [474, 274] width 92 height 12
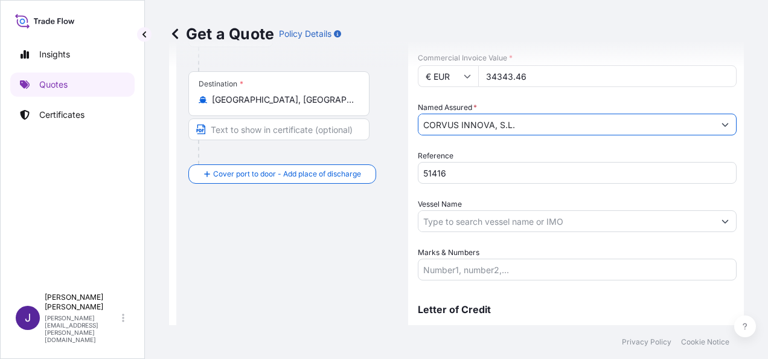
scroll to position [242, 0]
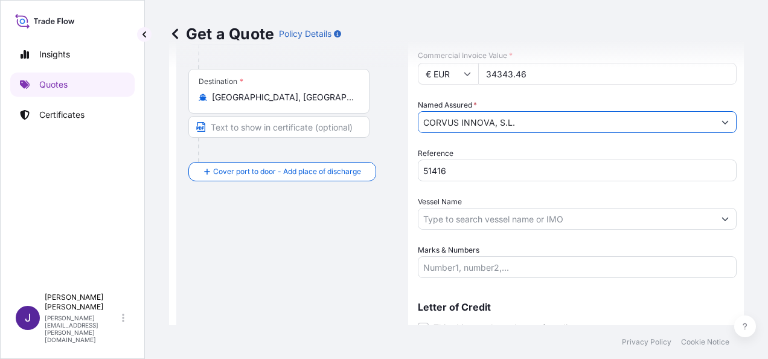
type input "CORVUS INNOVA, S.L."
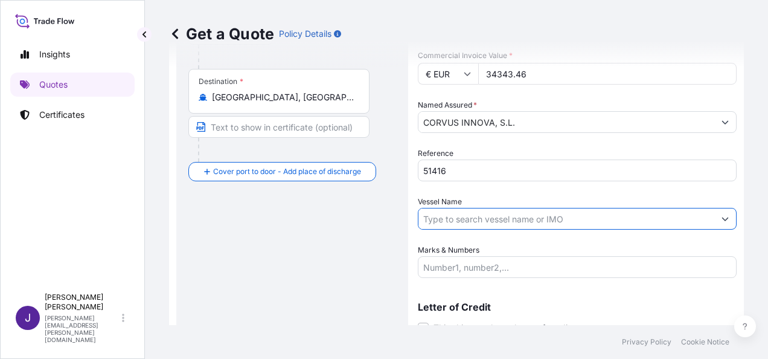
click at [517, 215] on input "Vessel Name" at bounding box center [566, 219] width 296 height 22
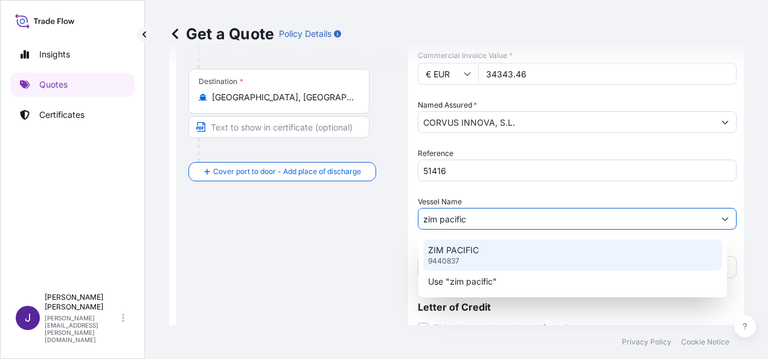
click at [466, 243] on div "ZIM PACIFIC 9440837" at bounding box center [572, 254] width 299 height 31
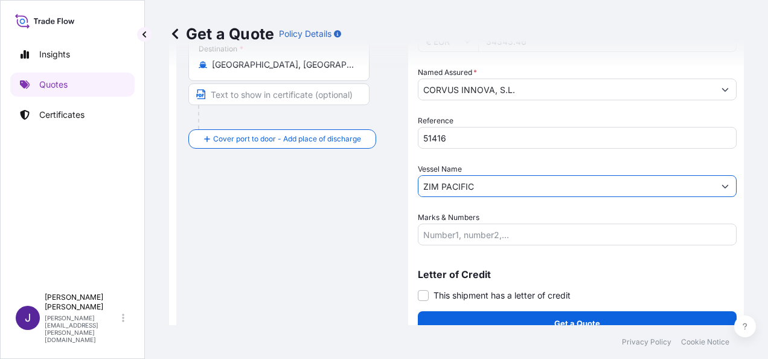
scroll to position [291, 0]
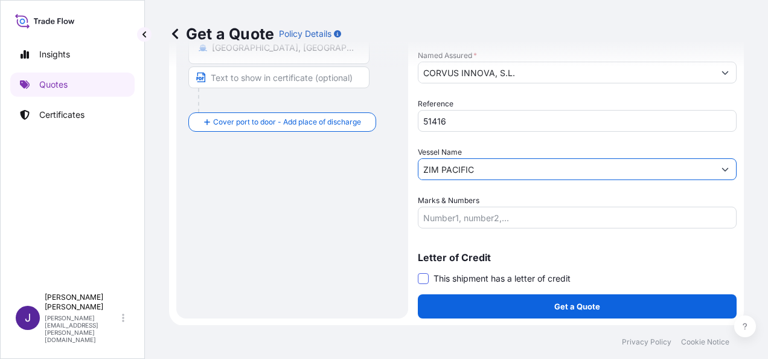
type input "ZIM PACIFIC"
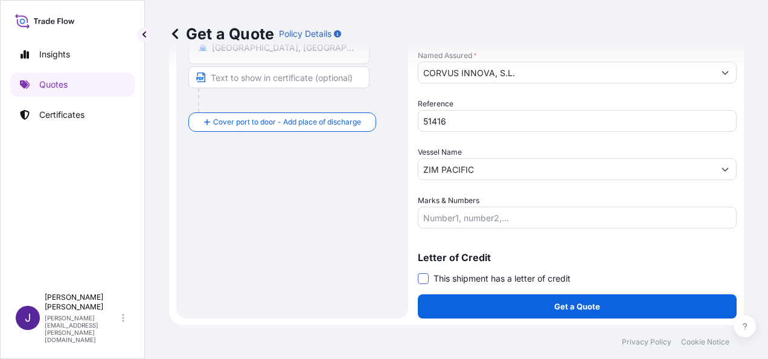
click at [424, 278] on span at bounding box center [423, 278] width 11 height 11
click at [418, 272] on input "This shipment has a letter of credit" at bounding box center [418, 272] width 0 height 0
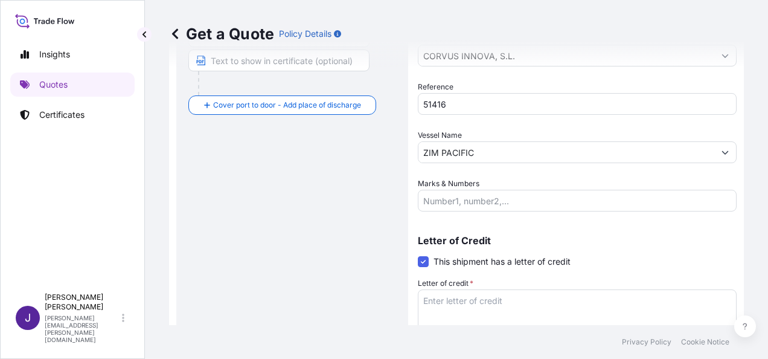
scroll to position [322, 0]
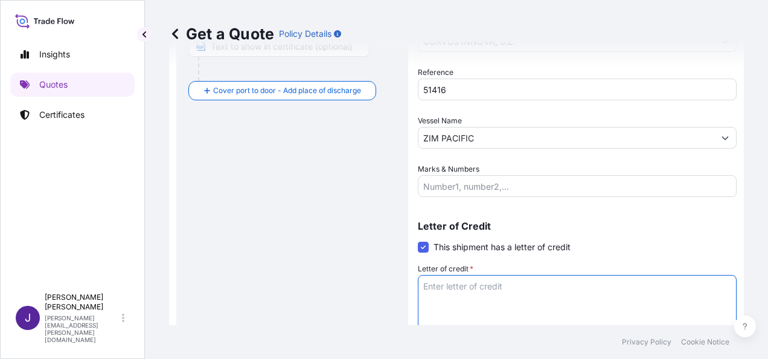
paste textarea "CORVUS INNOVA S.L. CL/PARAJE LA LOMA (PG INDUSTRIAL CABECICOS BLANCOS), PARC. 1"
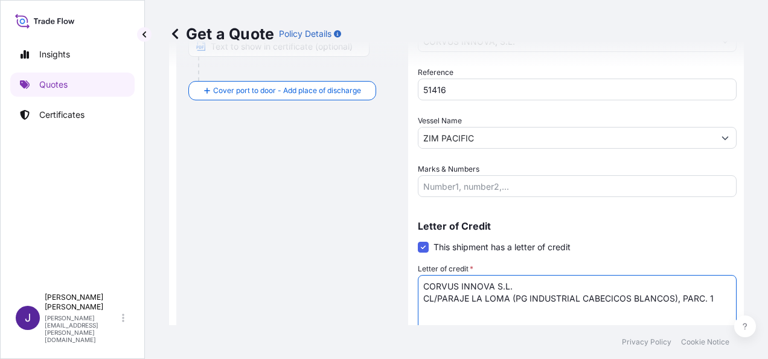
type textarea "CORVUS INNOVA S.L. CL/PARAJE LA LOMA (PG INDUSTRIAL CABECICOS BLANCOS), PARC. 1"
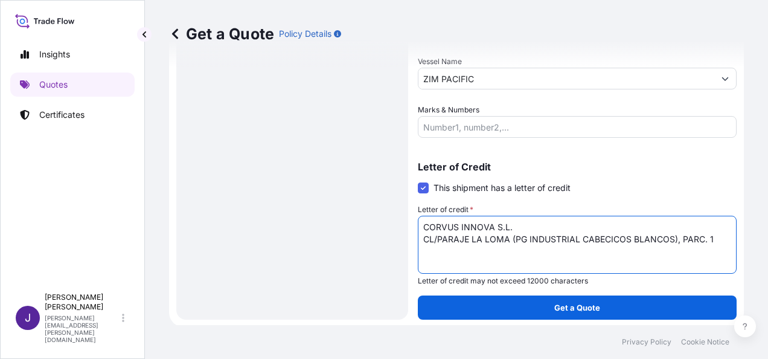
scroll to position [383, 0]
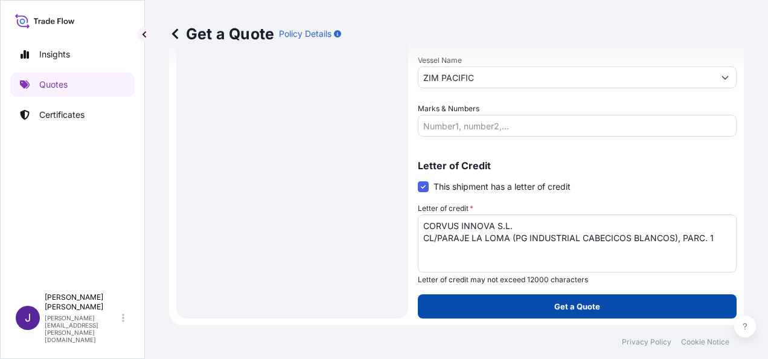
click at [600, 307] on button "Get a Quote" at bounding box center [577, 306] width 319 height 24
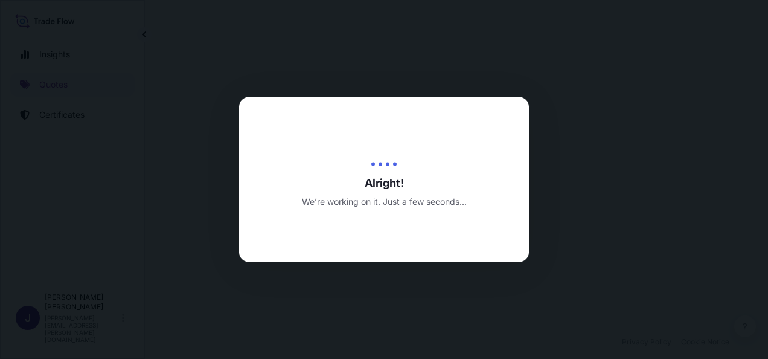
select select "Sea"
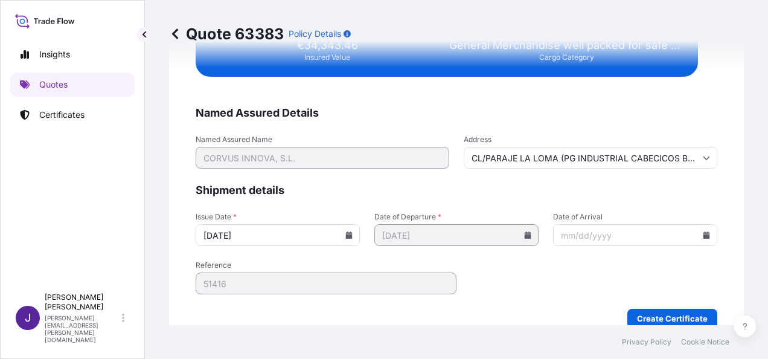
scroll to position [2466, 0]
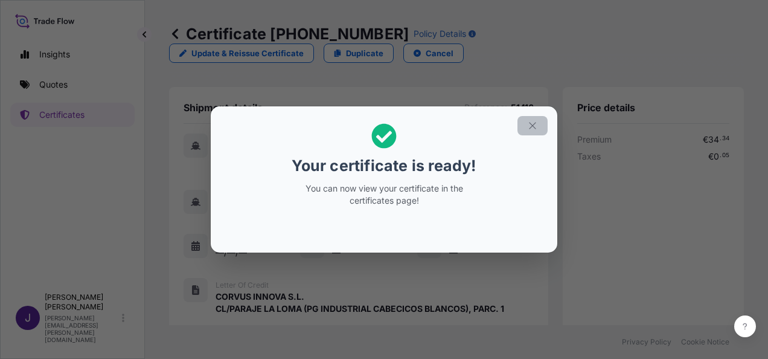
click at [536, 127] on icon "button" at bounding box center [532, 125] width 11 height 11
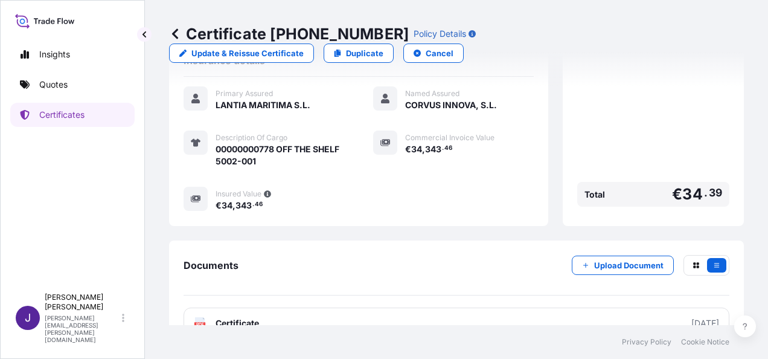
scroll to position [310, 0]
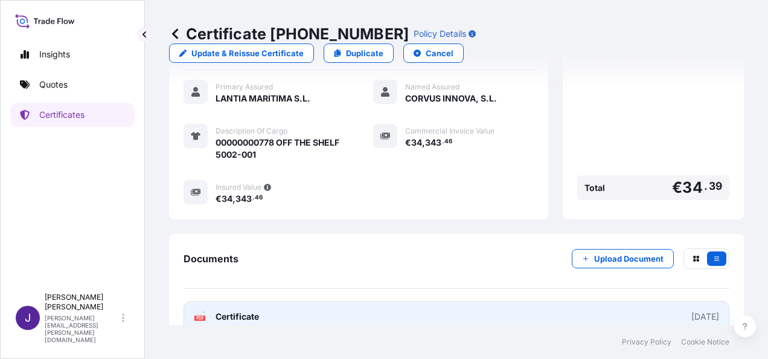
click at [375, 301] on link "PDF Certificate [DATE]" at bounding box center [457, 316] width 546 height 31
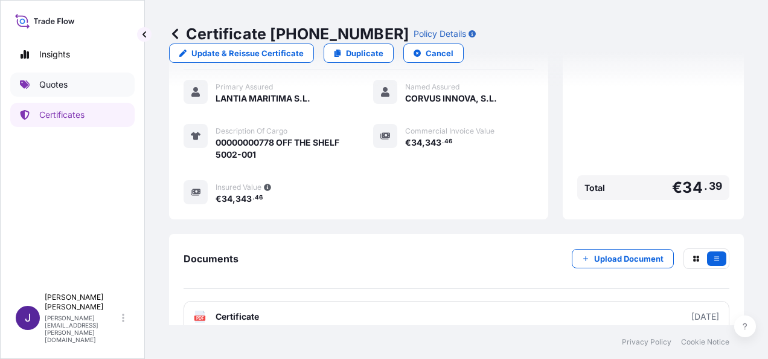
click at [53, 82] on p "Quotes" at bounding box center [53, 85] width 28 height 12
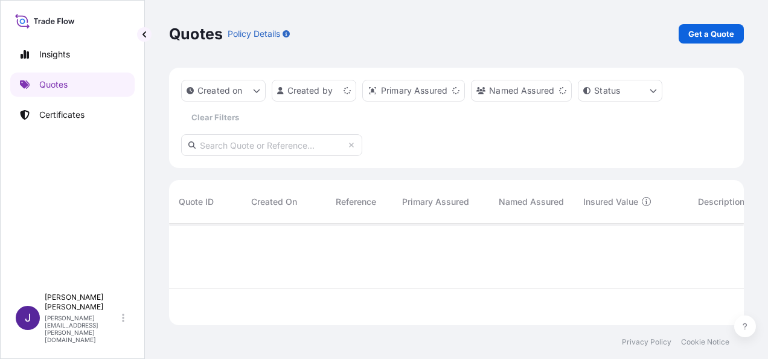
scroll to position [99, 565]
click at [719, 36] on p "Get a Quote" at bounding box center [711, 34] width 46 height 12
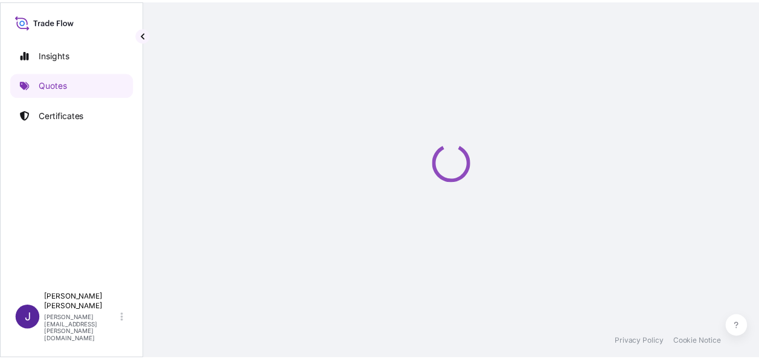
scroll to position [19, 0]
select select "Sea"
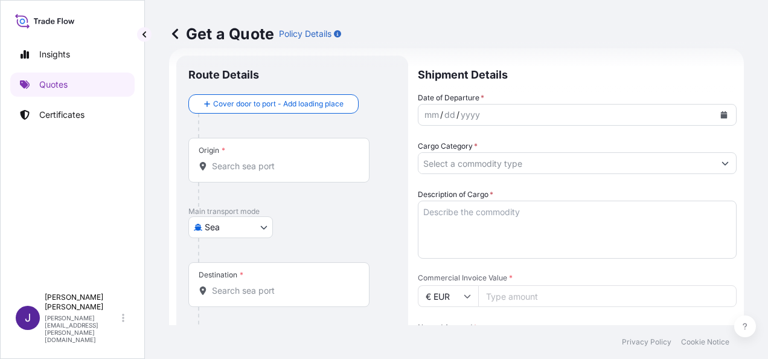
click at [265, 162] on input "Origin *" at bounding box center [283, 166] width 143 height 12
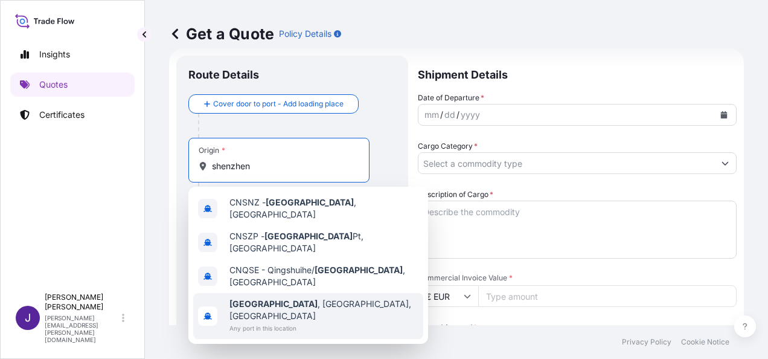
click at [284, 322] on span "Any port in this location" at bounding box center [323, 328] width 189 height 12
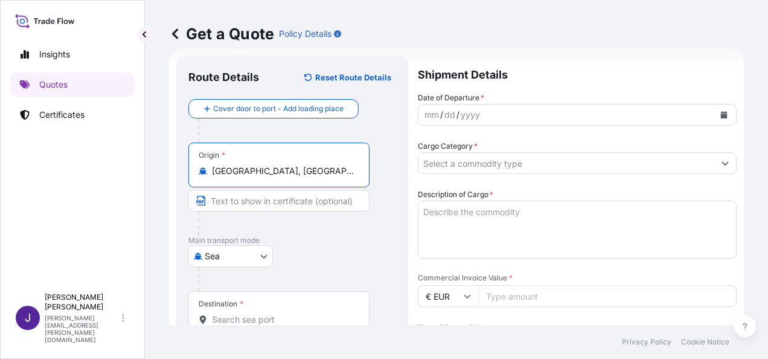
type input "[GEOGRAPHIC_DATA], [GEOGRAPHIC_DATA], [GEOGRAPHIC_DATA]"
drag, startPoint x: 286, startPoint y: 310, endPoint x: 315, endPoint y: 320, distance: 30.6
click at [286, 310] on div "Destination *" at bounding box center [278, 313] width 181 height 45
click at [286, 313] on input "Destination *" at bounding box center [283, 319] width 143 height 12
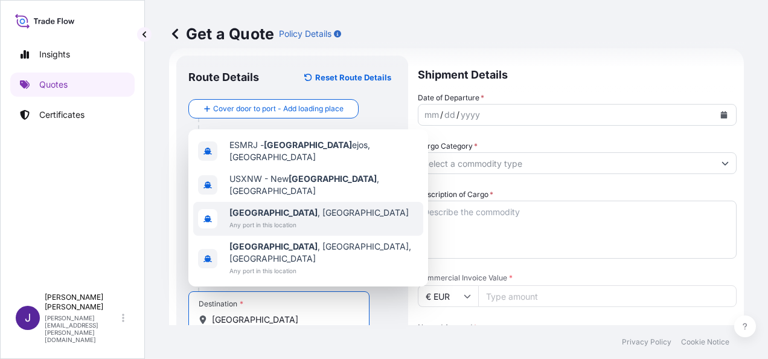
click at [309, 227] on div "[GEOGRAPHIC_DATA] , [GEOGRAPHIC_DATA] Any port in this location" at bounding box center [308, 219] width 230 height 34
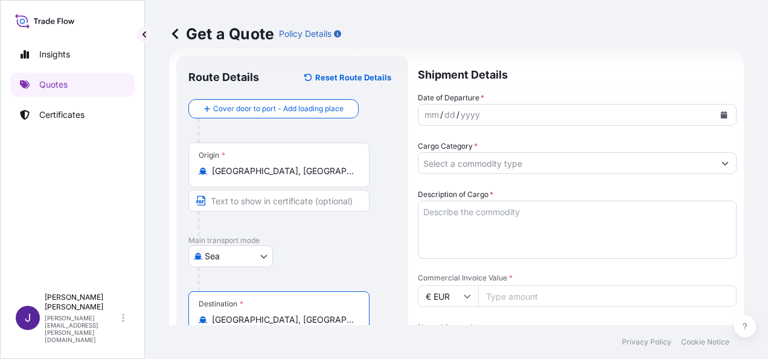
type input "[GEOGRAPHIC_DATA], [GEOGRAPHIC_DATA]"
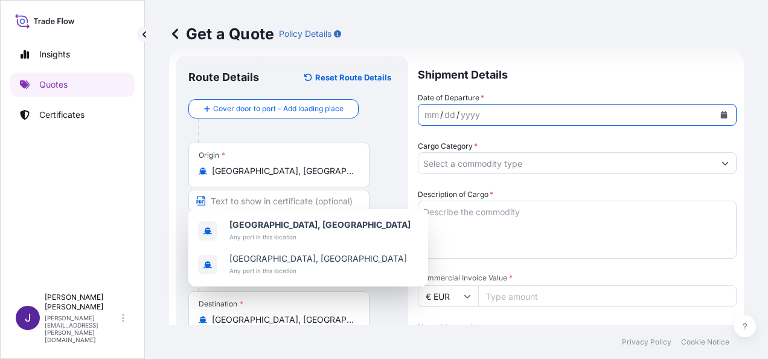
click at [721, 115] on icon "Calendar" at bounding box center [724, 114] width 7 height 7
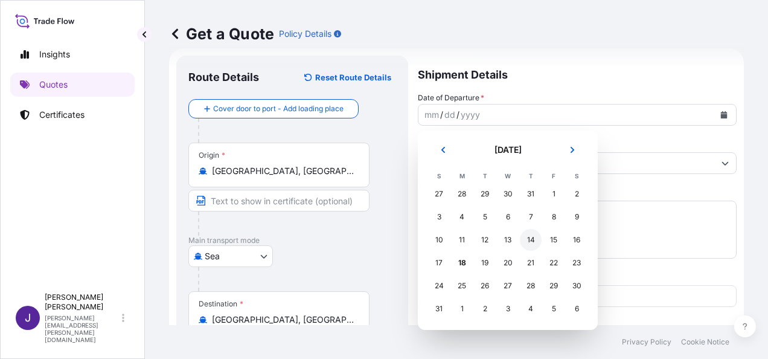
click at [535, 240] on div "14" at bounding box center [531, 240] width 22 height 22
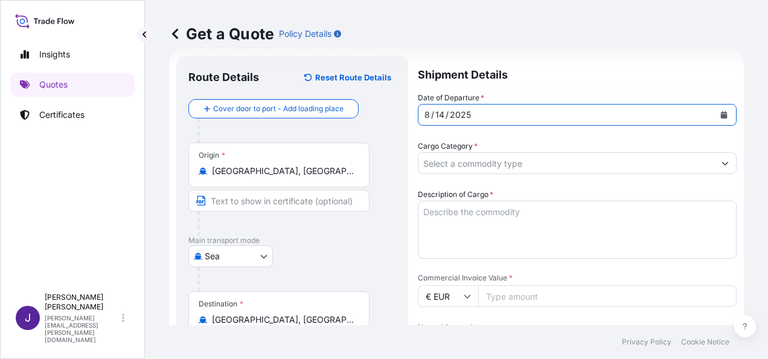
click at [536, 162] on input "Cargo Category *" at bounding box center [566, 163] width 296 height 22
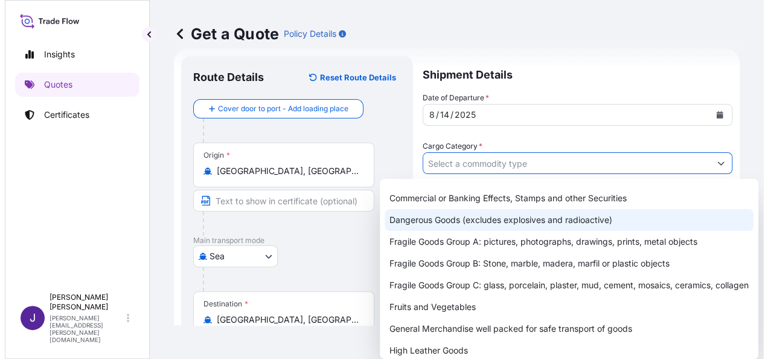
scroll to position [60, 0]
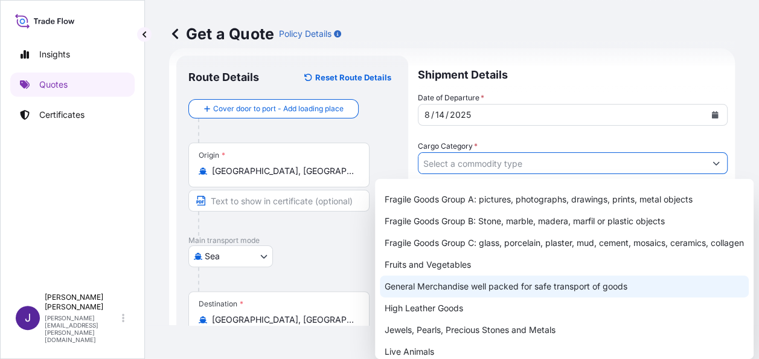
click at [476, 297] on div "General Merchandise well packed for safe transport of goods" at bounding box center [564, 286] width 369 height 22
type input "General Merchandise well packed for safe transport of goods"
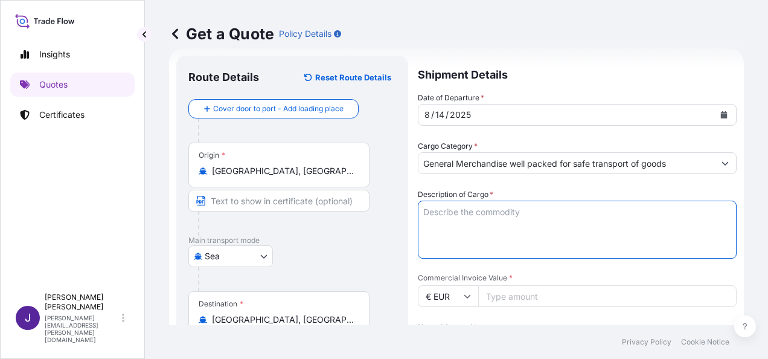
click at [517, 212] on textarea "Description of Cargo *" at bounding box center [577, 229] width 319 height 58
click at [486, 216] on textarea "Description of Cargo *" at bounding box center [577, 229] width 319 height 58
paste textarea "Natural color rattan sticks"
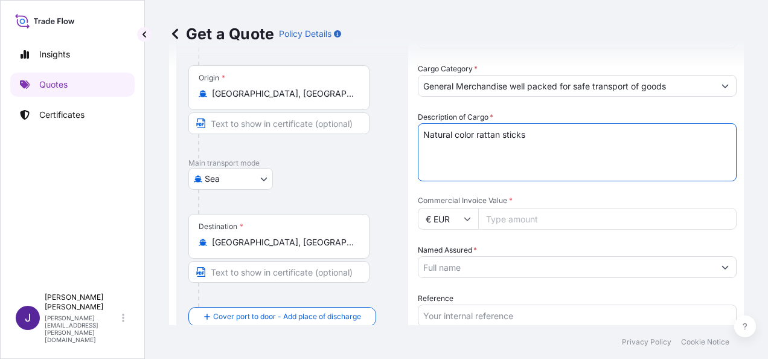
scroll to position [140, 0]
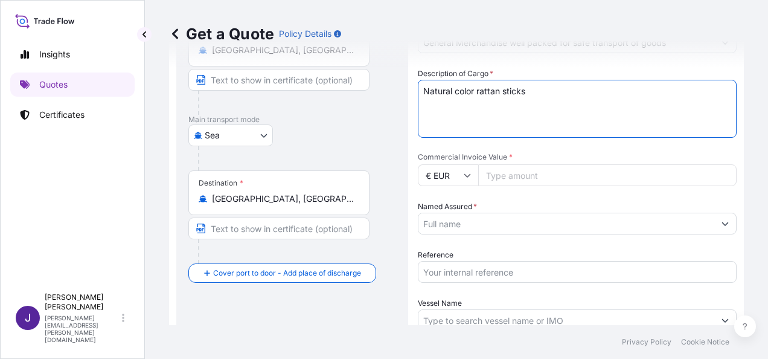
type textarea "Natural color rattan sticks"
click at [542, 176] on input "Commercial Invoice Value *" at bounding box center [607, 175] width 258 height 22
type input "18040.00"
click at [472, 223] on input "Named Assured *" at bounding box center [566, 224] width 296 height 22
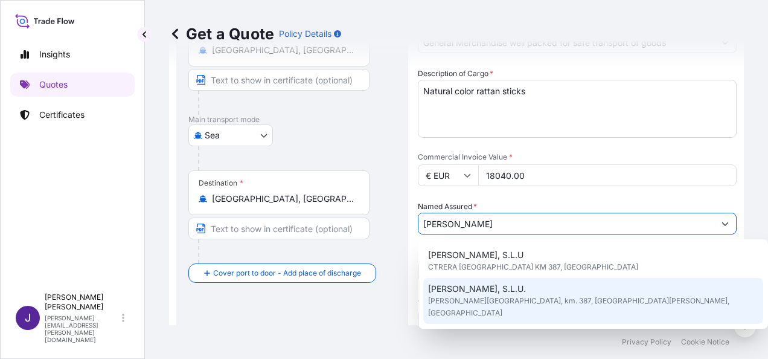
click at [556, 293] on div "[PERSON_NAME], S.L.U. [PERSON_NAME][GEOGRAPHIC_DATA], km. 387, [GEOGRAPHIC_DATA…" at bounding box center [593, 301] width 340 height 46
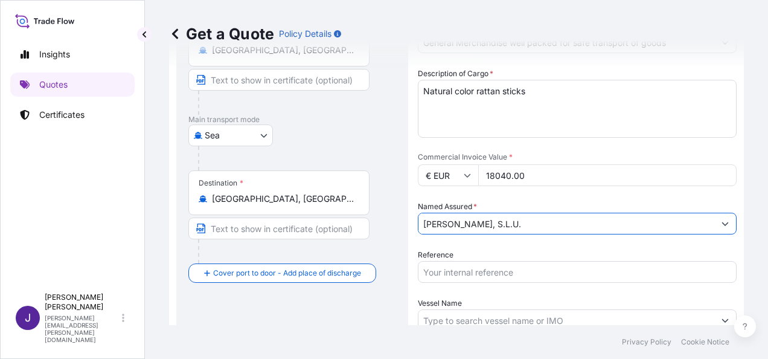
type input "[PERSON_NAME], S.L.U."
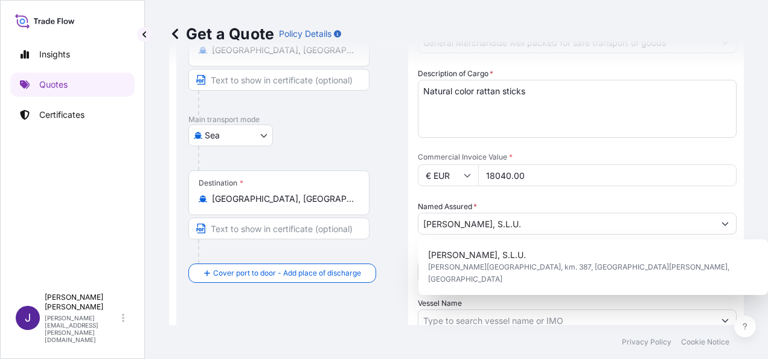
click at [457, 289] on div "Date of Departure * [DATE] Cargo Category * General Merchandise well packed for…" at bounding box center [577, 175] width 319 height 408
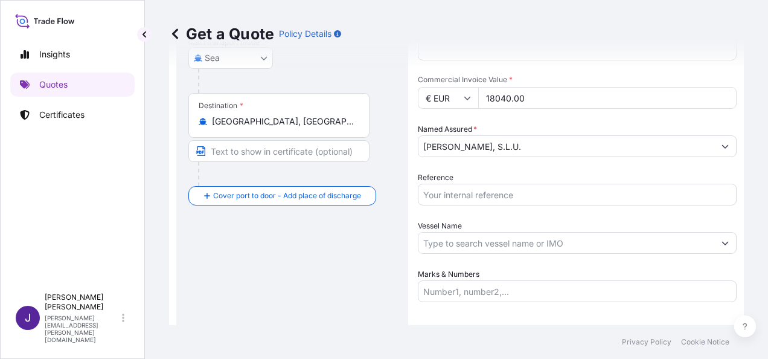
scroll to position [261, 0]
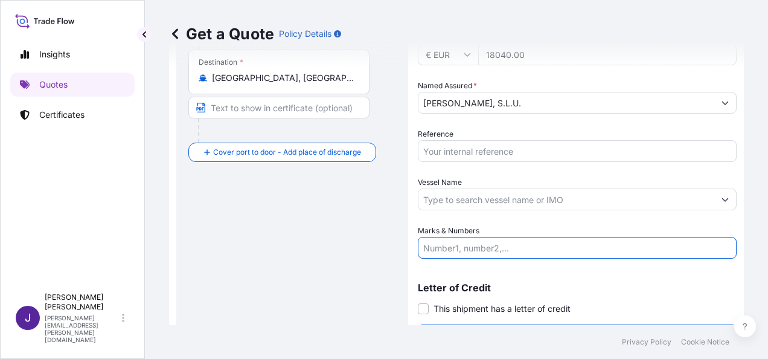
click at [471, 249] on input "Marks & Numbers" at bounding box center [577, 248] width 319 height 22
paste input "Maritimo con entrega terrestre en [GEOGRAPHIC_DATA]. Grupaje. 80 CARTONS - 1280…"
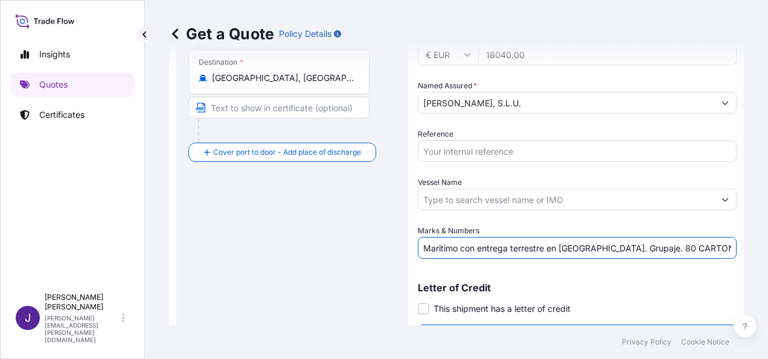
scroll to position [0, 52]
type input "Maritimo con entrega terrestre en [GEOGRAPHIC_DATA]. Grupaje. 80 CARTONS - 1280…"
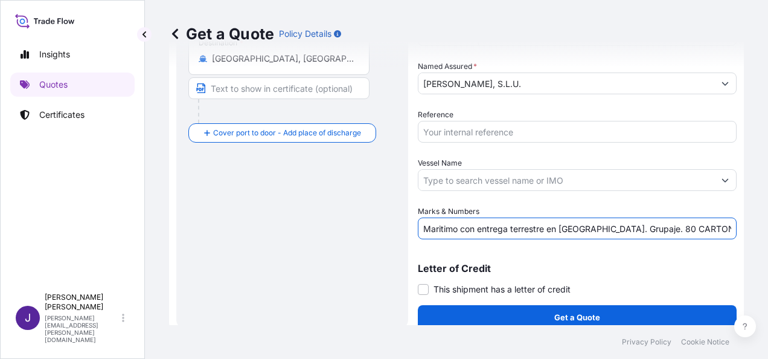
scroll to position [291, 0]
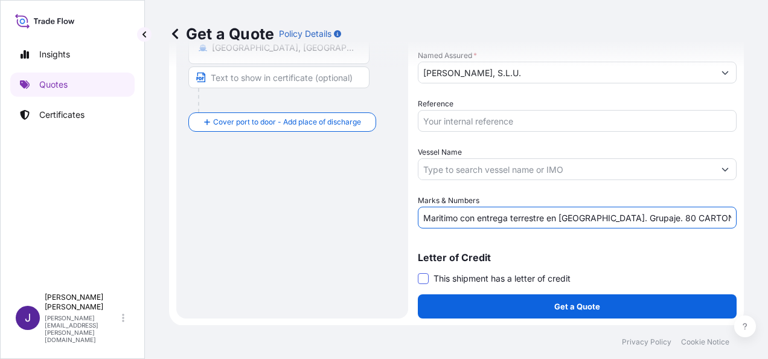
click at [426, 280] on span at bounding box center [423, 278] width 11 height 11
click at [418, 272] on input "This shipment has a letter of credit" at bounding box center [418, 272] width 0 height 0
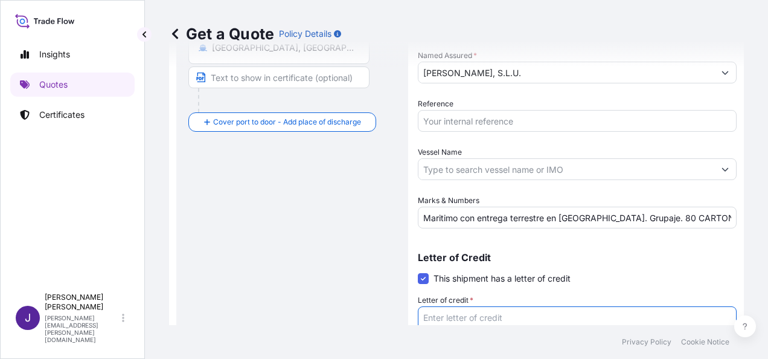
click at [470, 314] on textarea "Letter of credit *" at bounding box center [577, 335] width 319 height 58
paste textarea "[PERSON_NAME], S.L.U. CTRA [GEOGRAPHIC_DATA], KM 387"
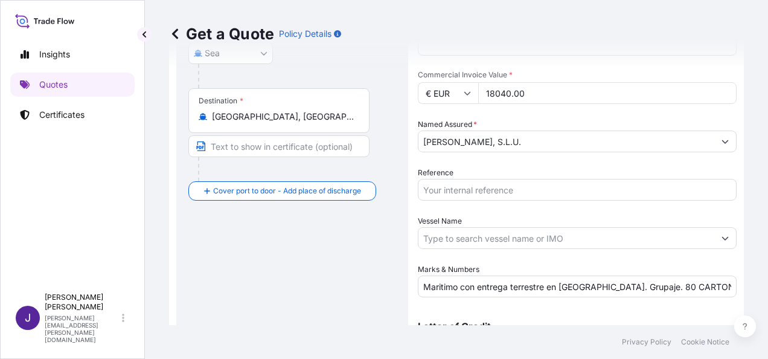
scroll to position [179, 0]
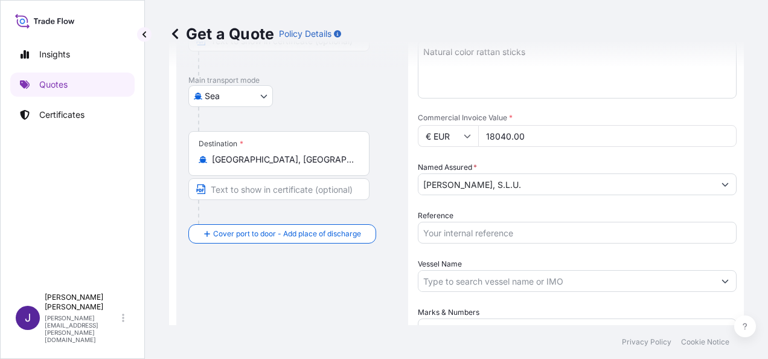
type textarea "[PERSON_NAME], S.L.U. CTRA [GEOGRAPHIC_DATA], KM 387"
click at [452, 227] on input "Reference" at bounding box center [577, 233] width 319 height 22
type input "54736"
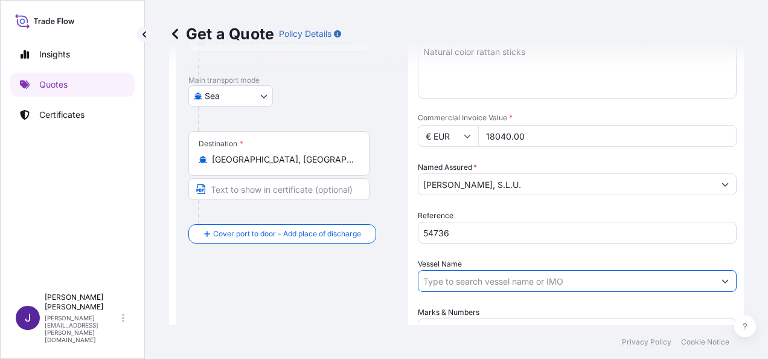
click at [486, 281] on input "Vessel Name" at bounding box center [566, 281] width 296 height 22
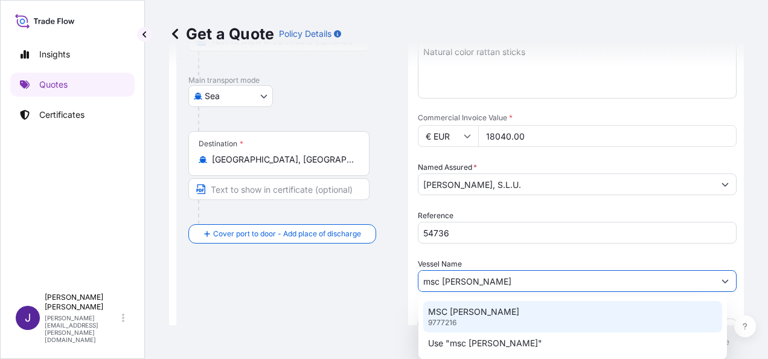
click at [490, 315] on div "MSC [PERSON_NAME] 9777216" at bounding box center [572, 316] width 299 height 31
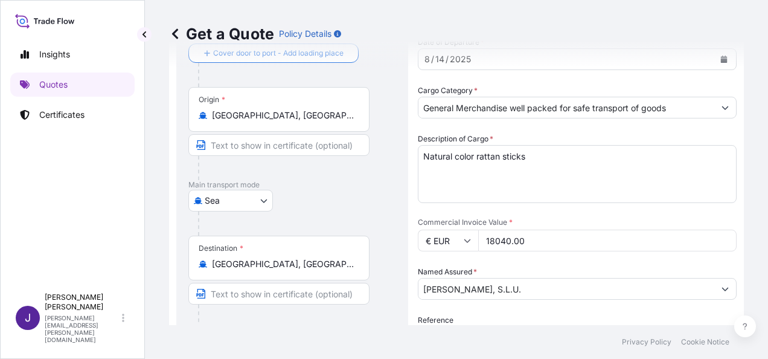
scroll to position [121, 0]
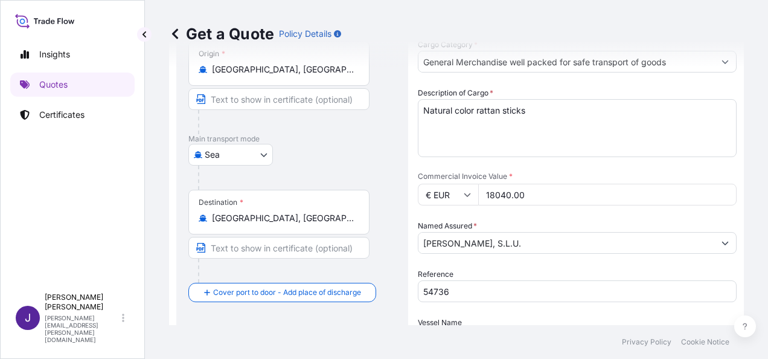
type input "MSC [PERSON_NAME]"
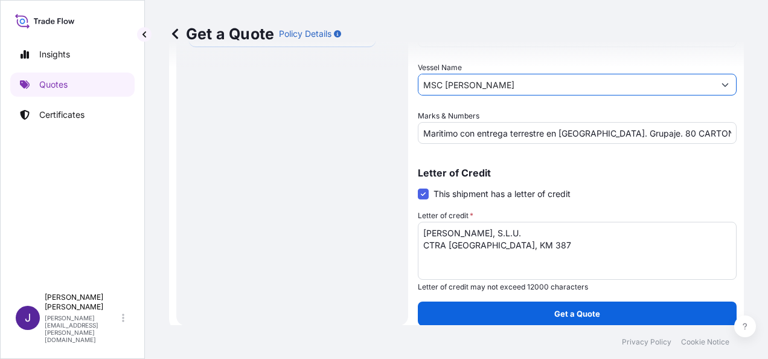
scroll to position [383, 0]
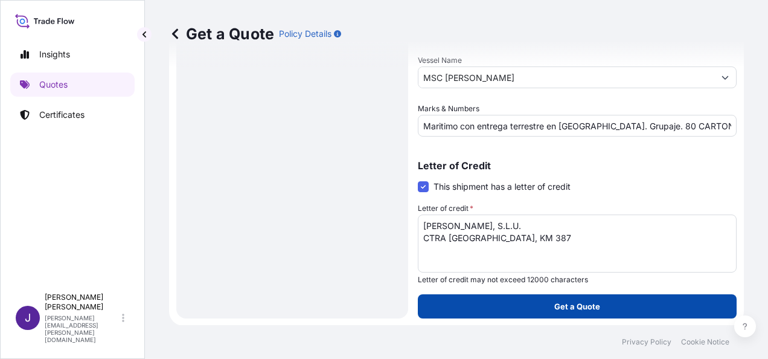
click at [554, 312] on button "Get a Quote" at bounding box center [577, 306] width 319 height 24
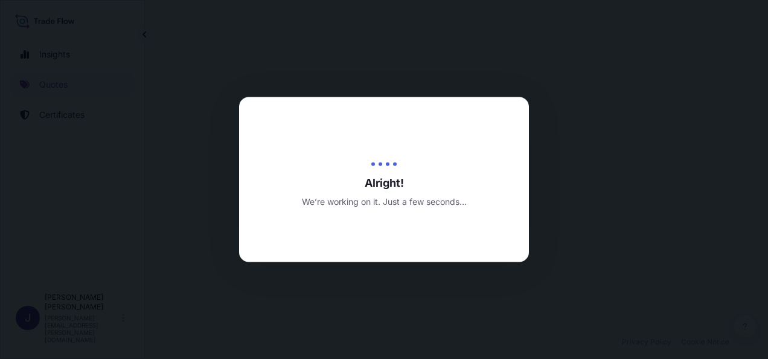
select select "Sea"
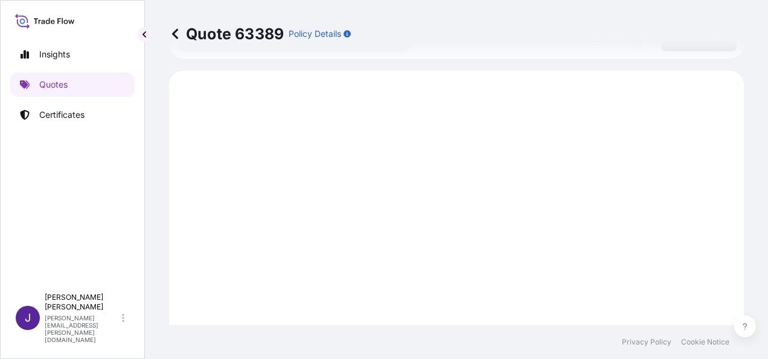
scroll to position [659, 0]
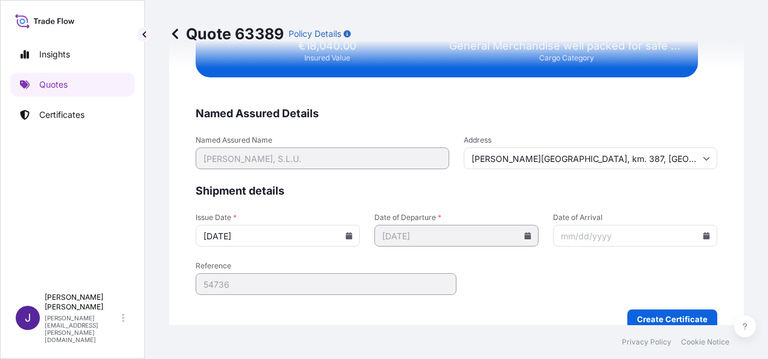
scroll to position [2466, 0]
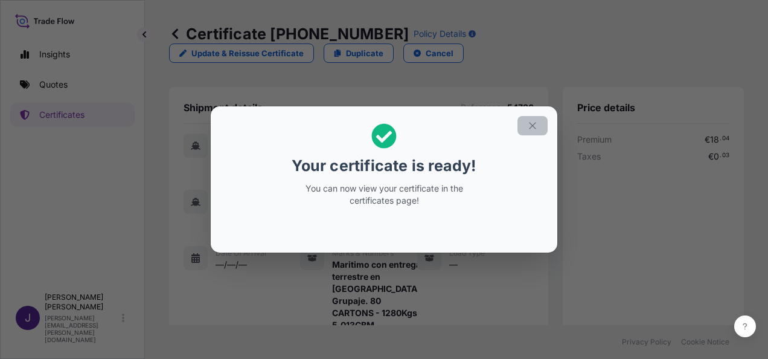
click at [531, 127] on icon "button" at bounding box center [532, 125] width 11 height 11
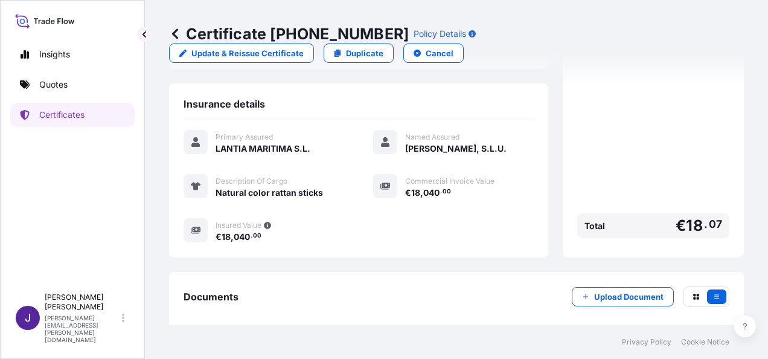
scroll to position [347, 0]
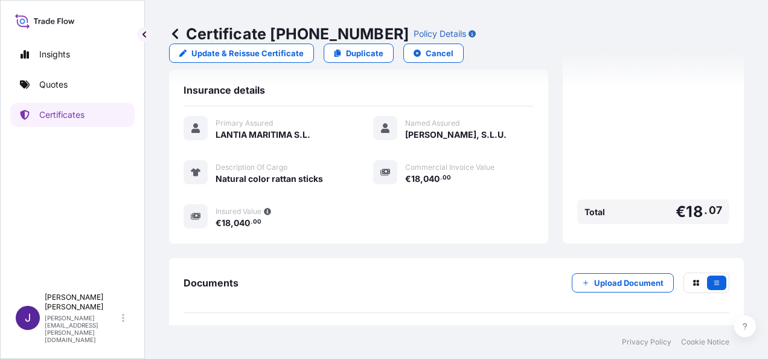
click at [385, 325] on link "PDF Certificate [DATE]" at bounding box center [457, 340] width 546 height 31
